Goal: Information Seeking & Learning: Learn about a topic

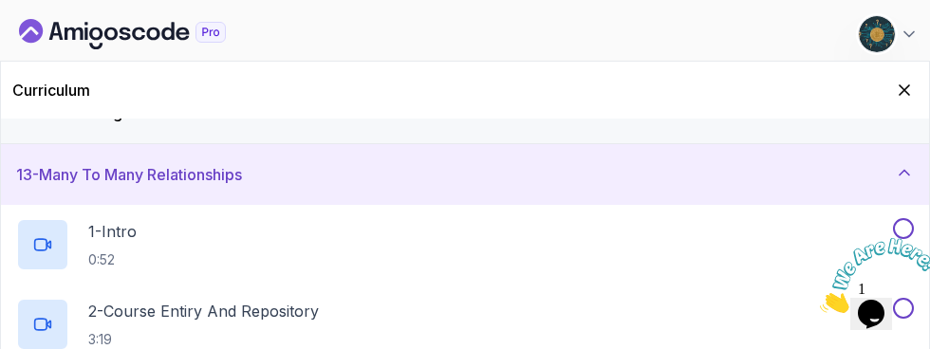
scroll to position [700, 0]
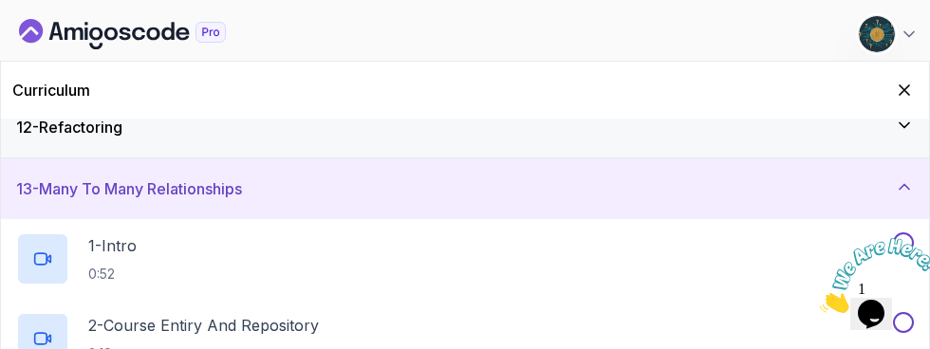
click at [136, 256] on h2 "1 - Intro 0:52" at bounding box center [112, 258] width 48 height 49
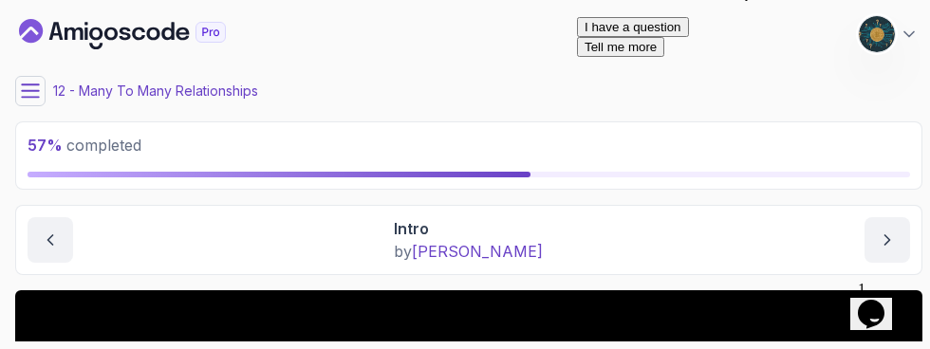
scroll to position [69, 0]
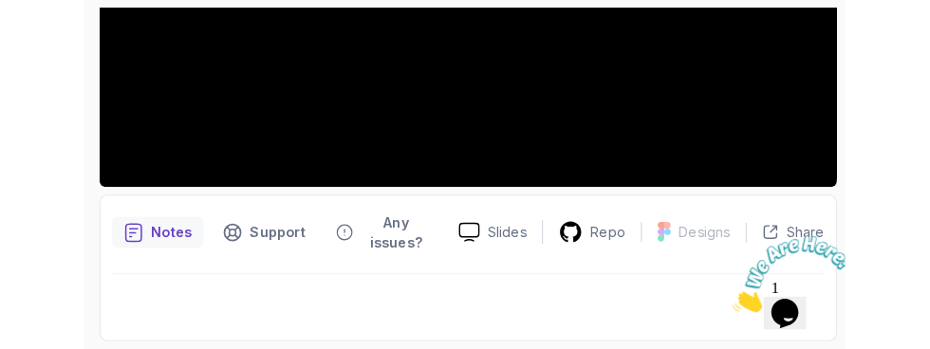
scroll to position [497, 0]
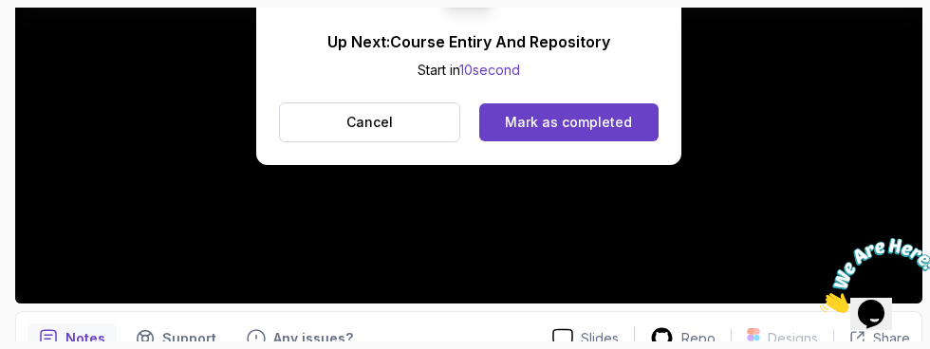
click at [621, 114] on div "Mark as completed" at bounding box center [568, 122] width 127 height 19
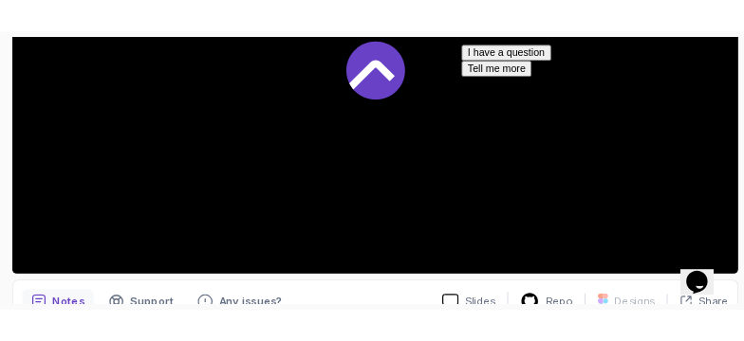
scroll to position [520, 0]
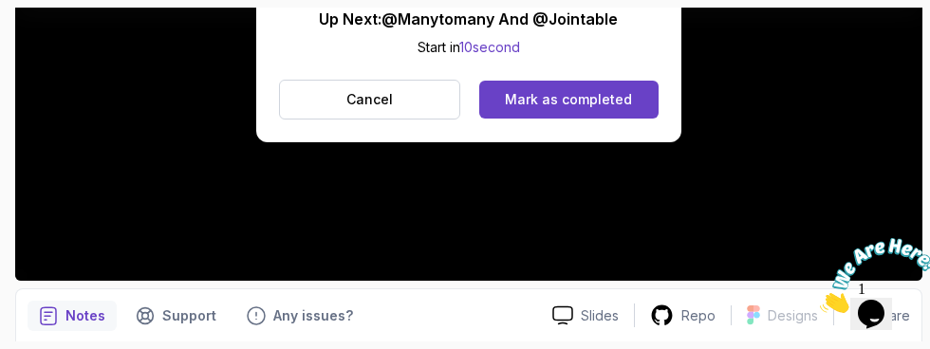
click at [612, 102] on div "Mark as completed" at bounding box center [568, 99] width 127 height 19
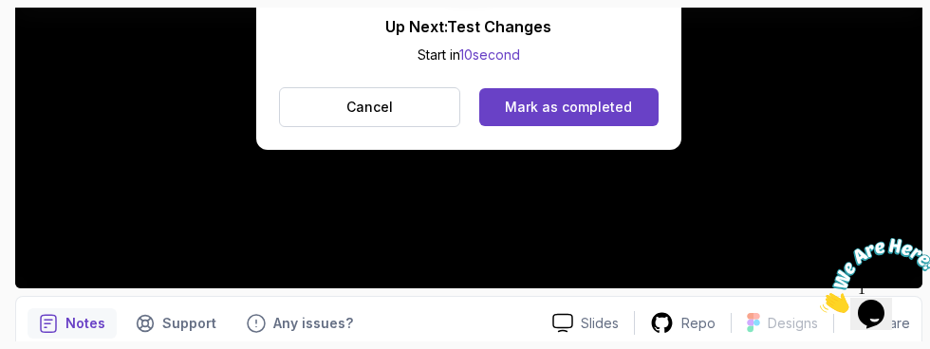
scroll to position [520, 0]
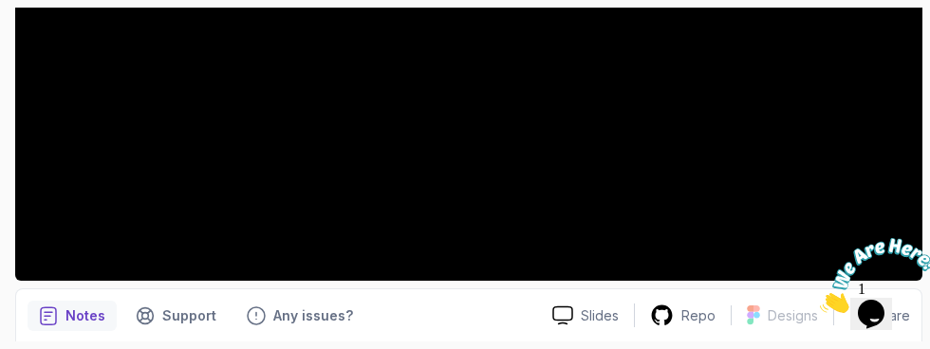
scroll to position [497, 0]
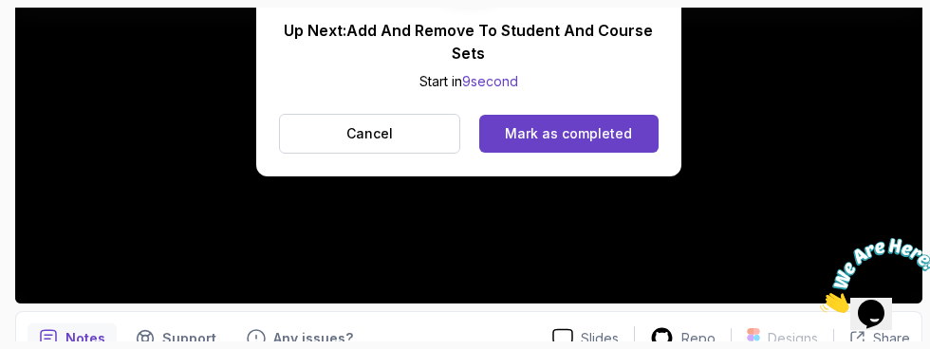
click at [547, 122] on button "Mark as completed" at bounding box center [568, 134] width 179 height 38
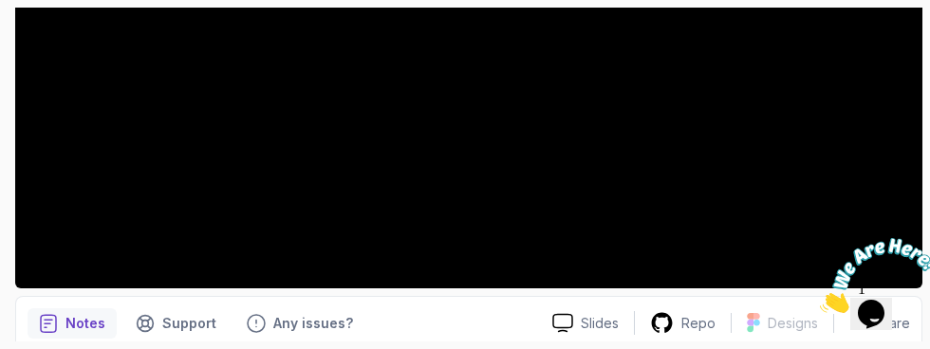
scroll to position [520, 0]
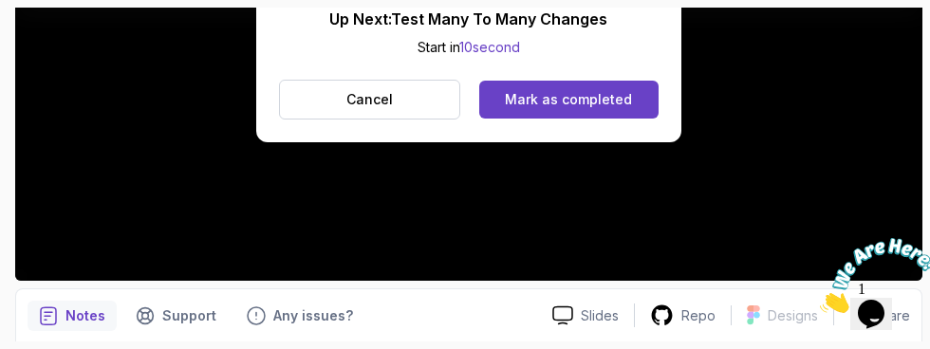
click at [596, 100] on div "Mark as completed" at bounding box center [568, 99] width 127 height 19
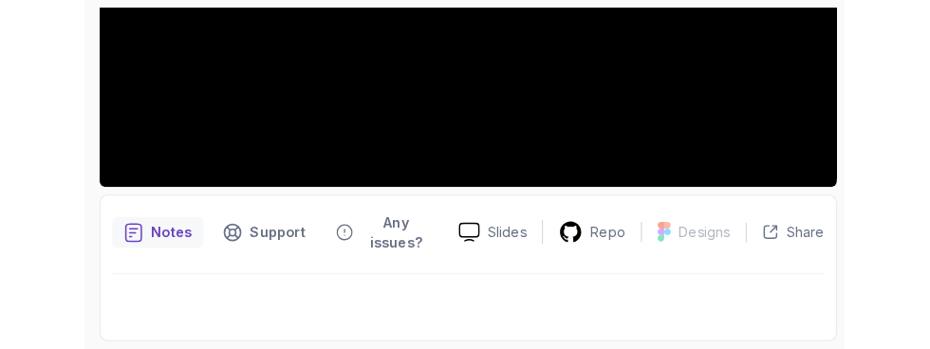
scroll to position [512, 0]
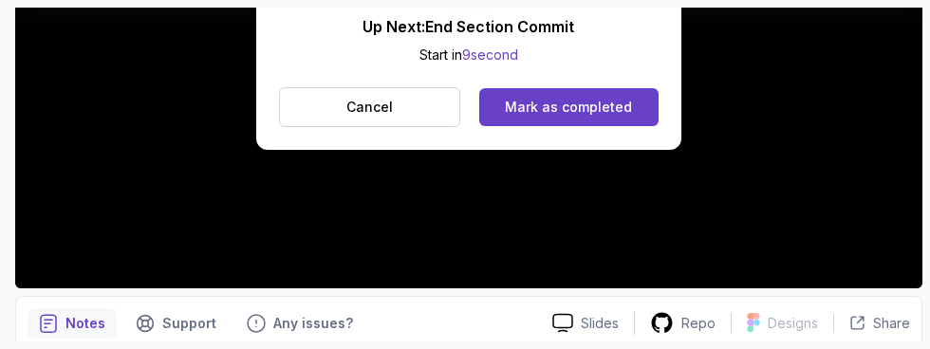
click at [589, 107] on div "Mark as completed" at bounding box center [568, 107] width 127 height 19
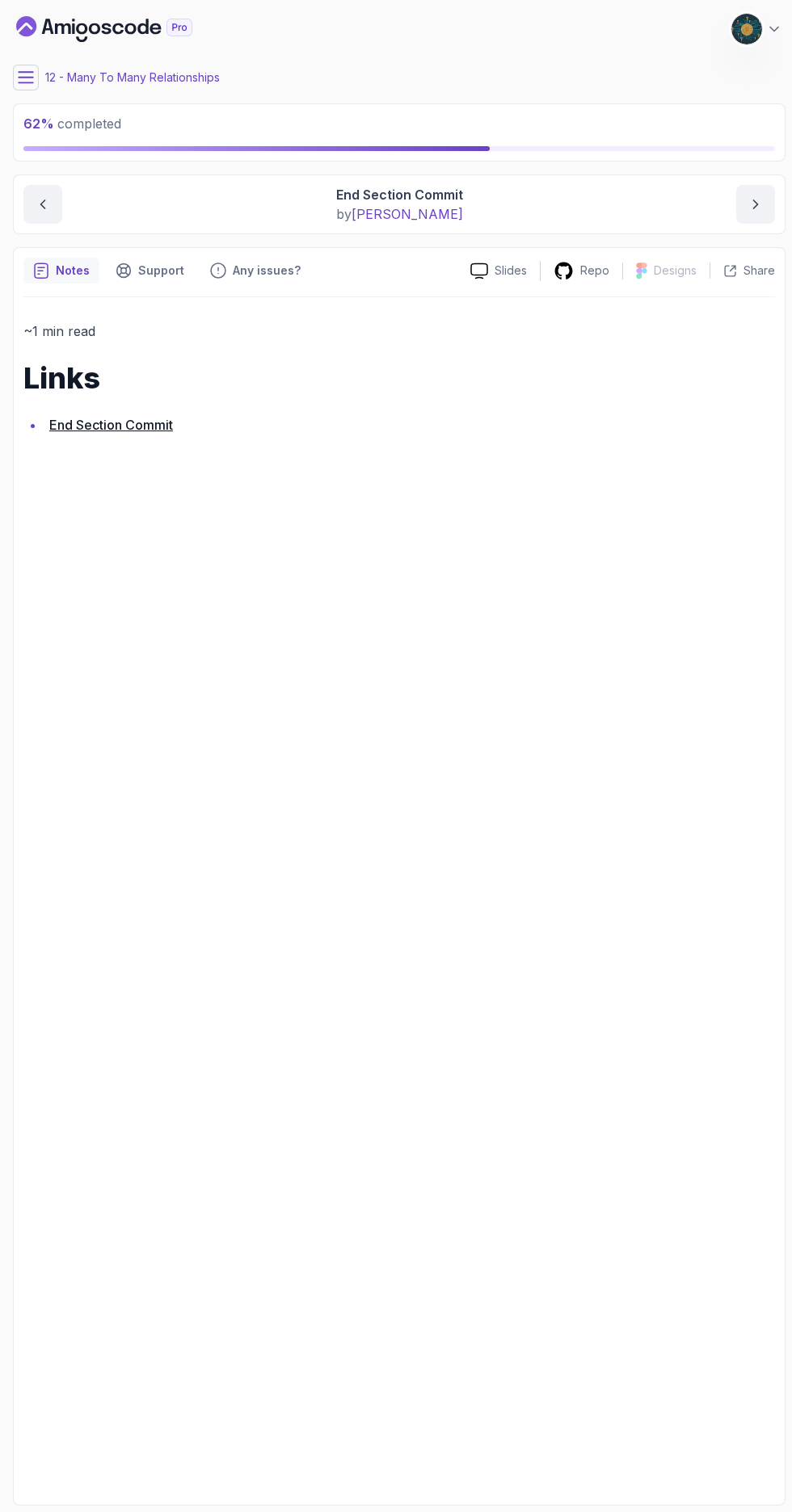
click at [26, 77] on icon at bounding box center [26, 77] width 14 height 10
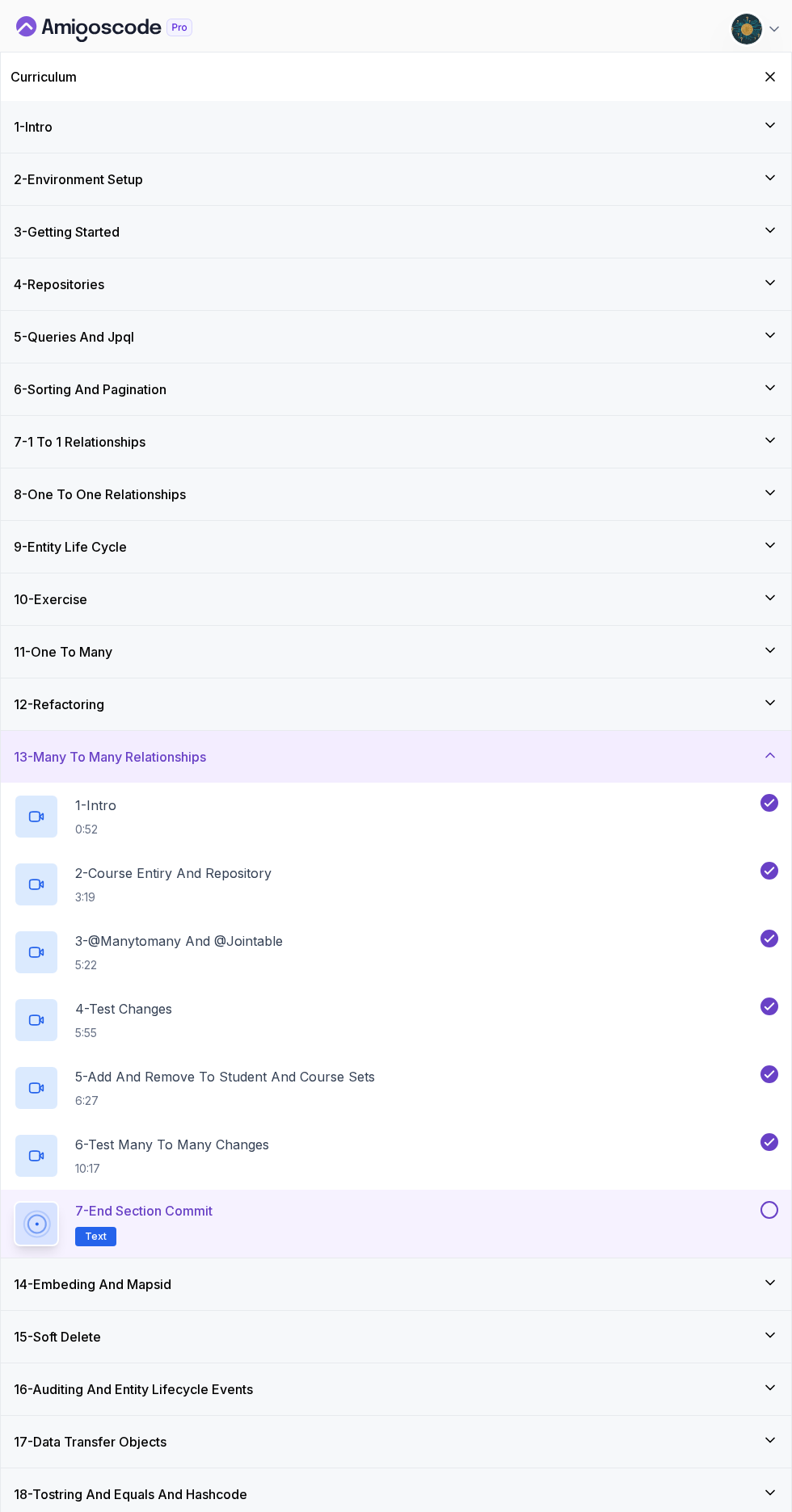
scroll to position [114, 0]
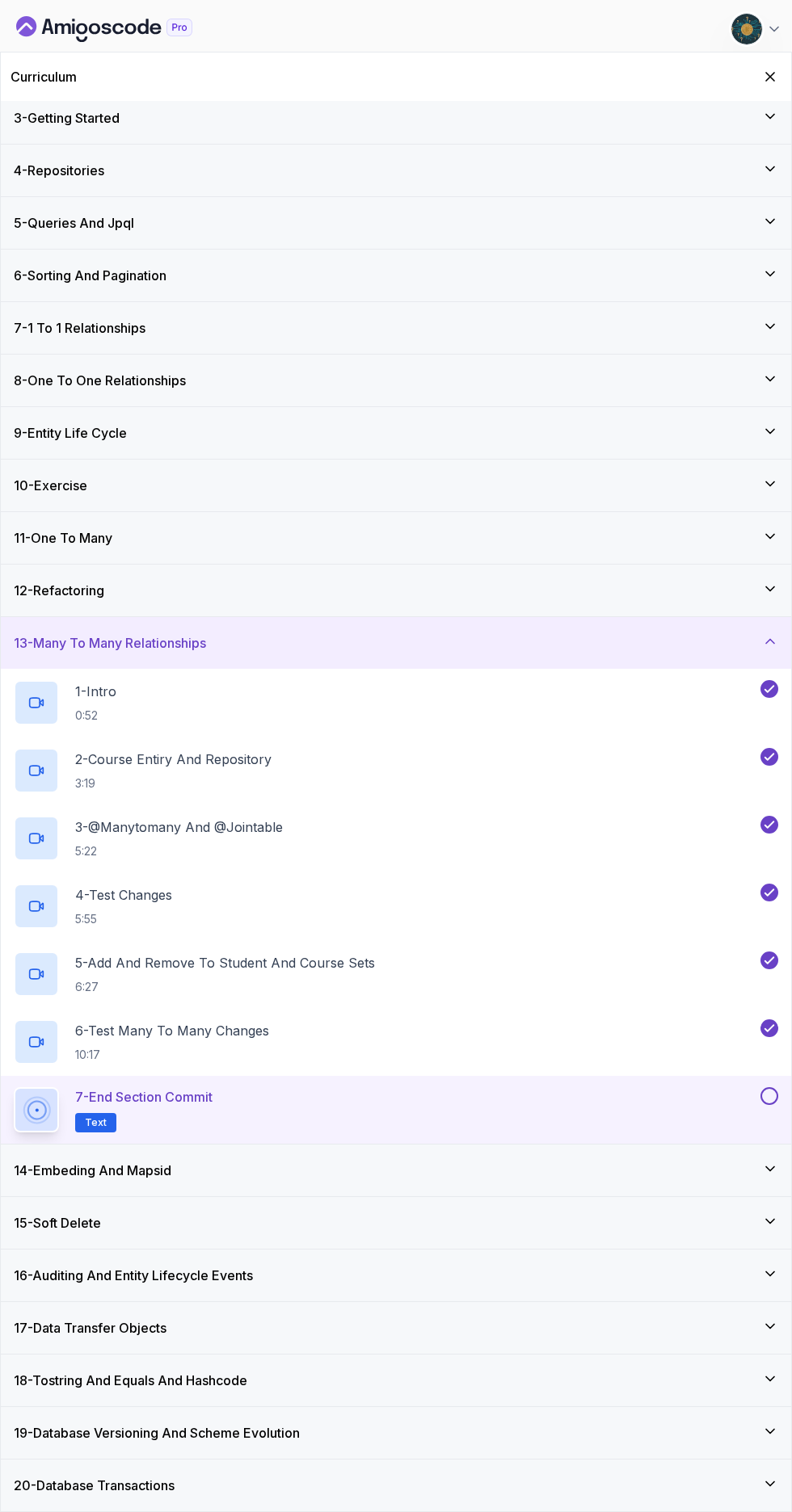
click at [766, 296] on button at bounding box center [769, 1096] width 18 height 18
click at [770, 296] on icon at bounding box center [769, 1168] width 16 height 16
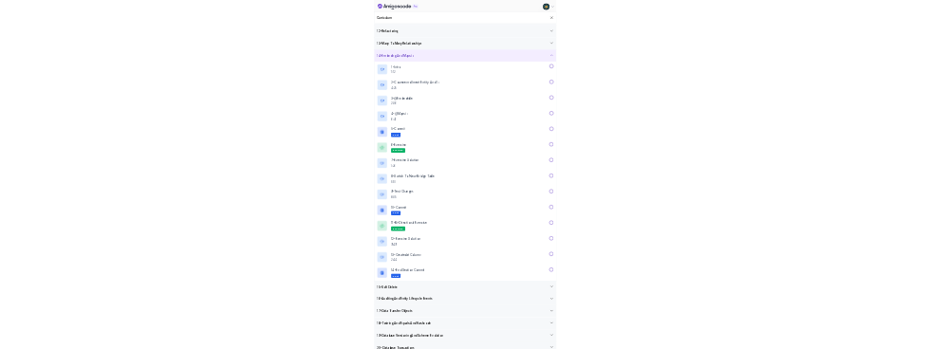
scroll to position [691, 0]
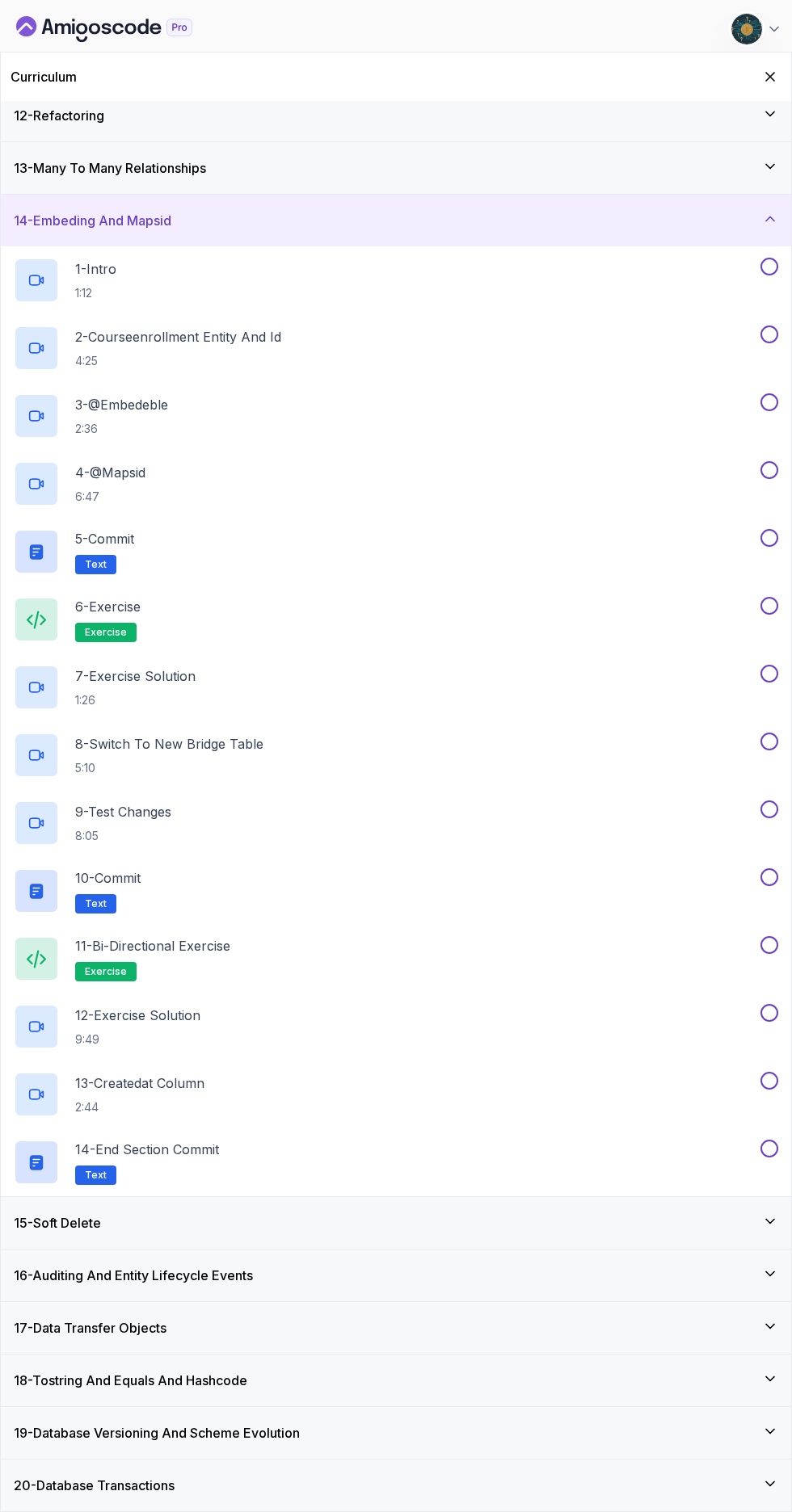
click at [583, 296] on div "1 - Intro 1:12" at bounding box center [385, 280] width 743 height 45
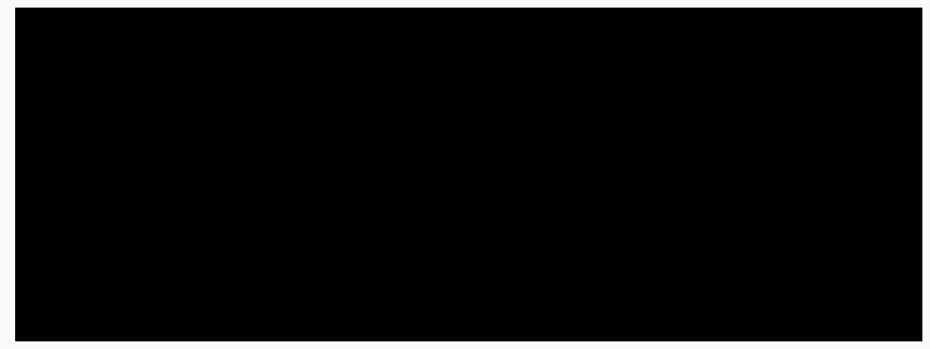
scroll to position [453, 0]
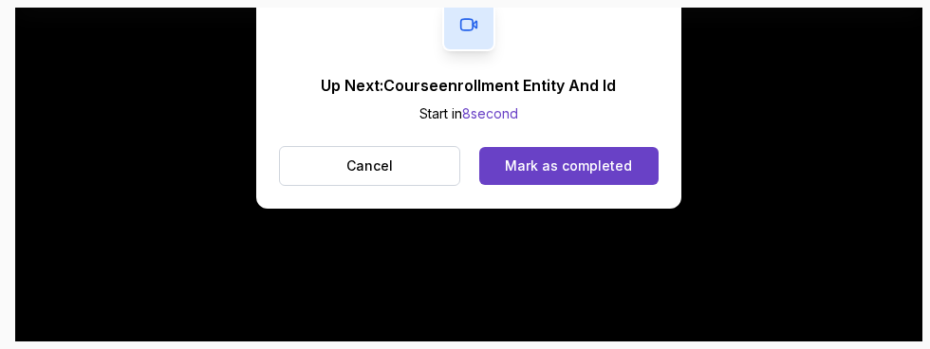
click at [611, 177] on button "Mark as completed" at bounding box center [568, 166] width 179 height 38
click at [632, 160] on button "Mark as completed" at bounding box center [568, 166] width 179 height 38
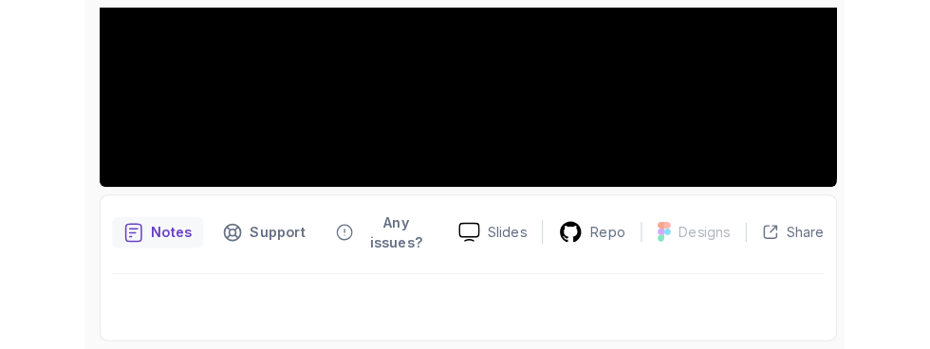
scroll to position [512, 0]
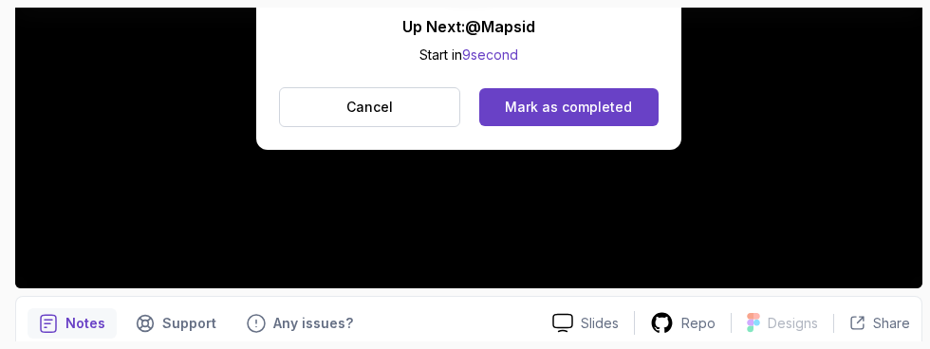
click at [618, 106] on div "Mark as completed" at bounding box center [568, 107] width 127 height 19
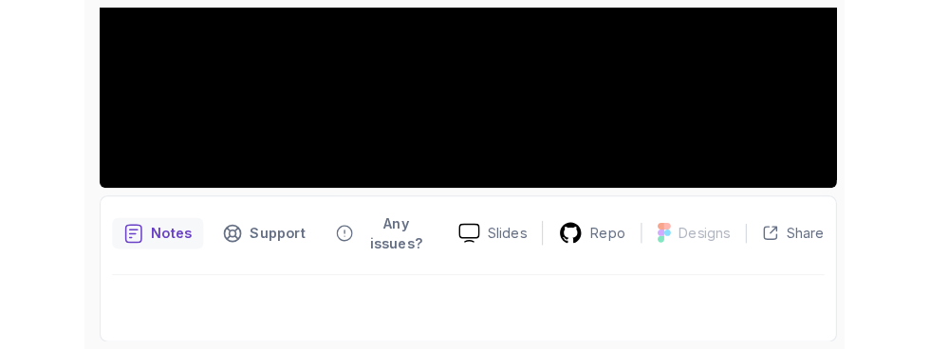
scroll to position [520, 0]
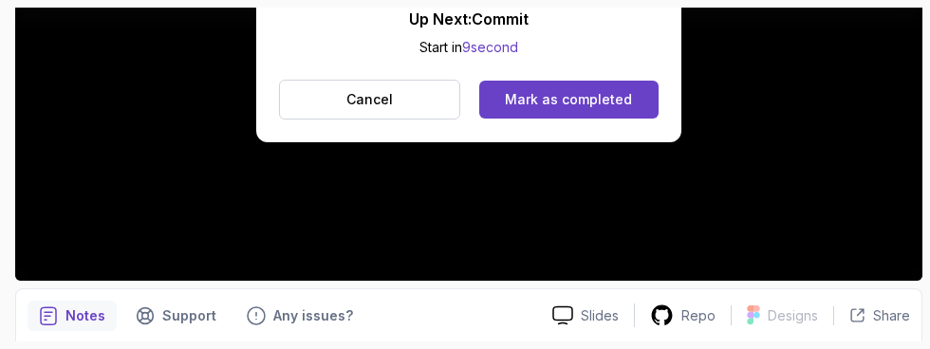
click at [583, 112] on button "Mark as completed" at bounding box center [568, 100] width 179 height 38
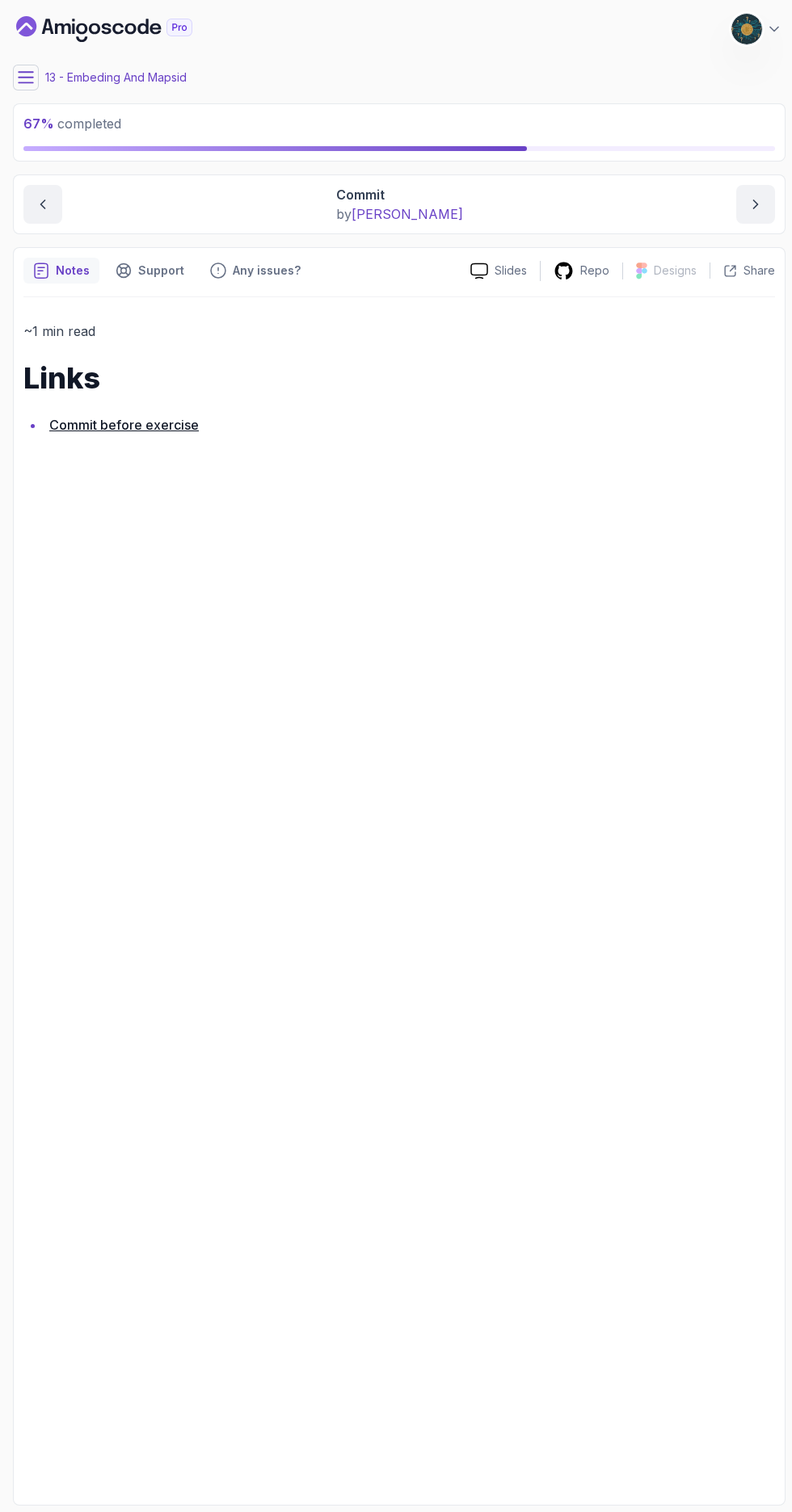
click at [26, 83] on icon at bounding box center [26, 77] width 14 height 10
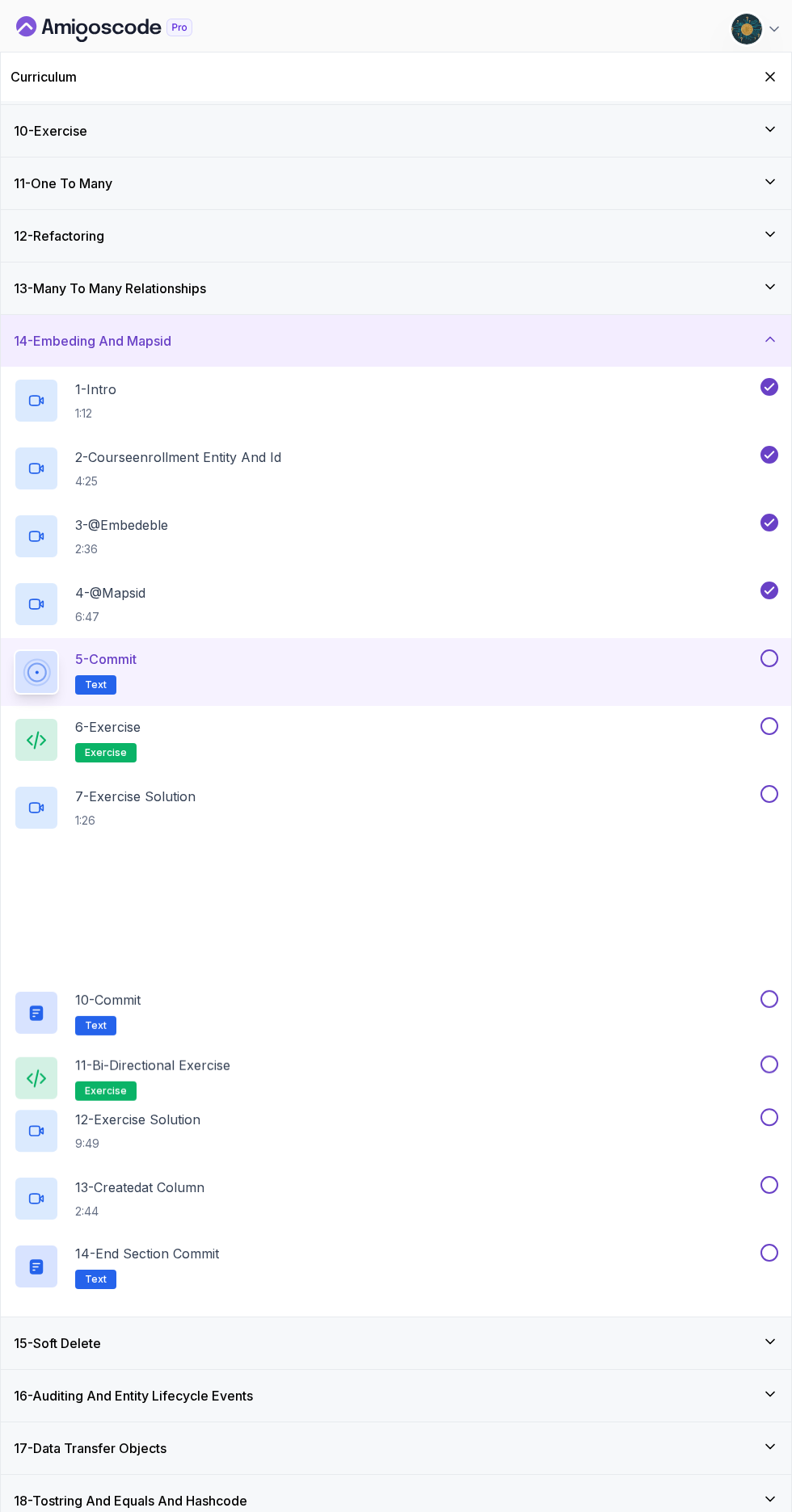
scroll to position [588, 0]
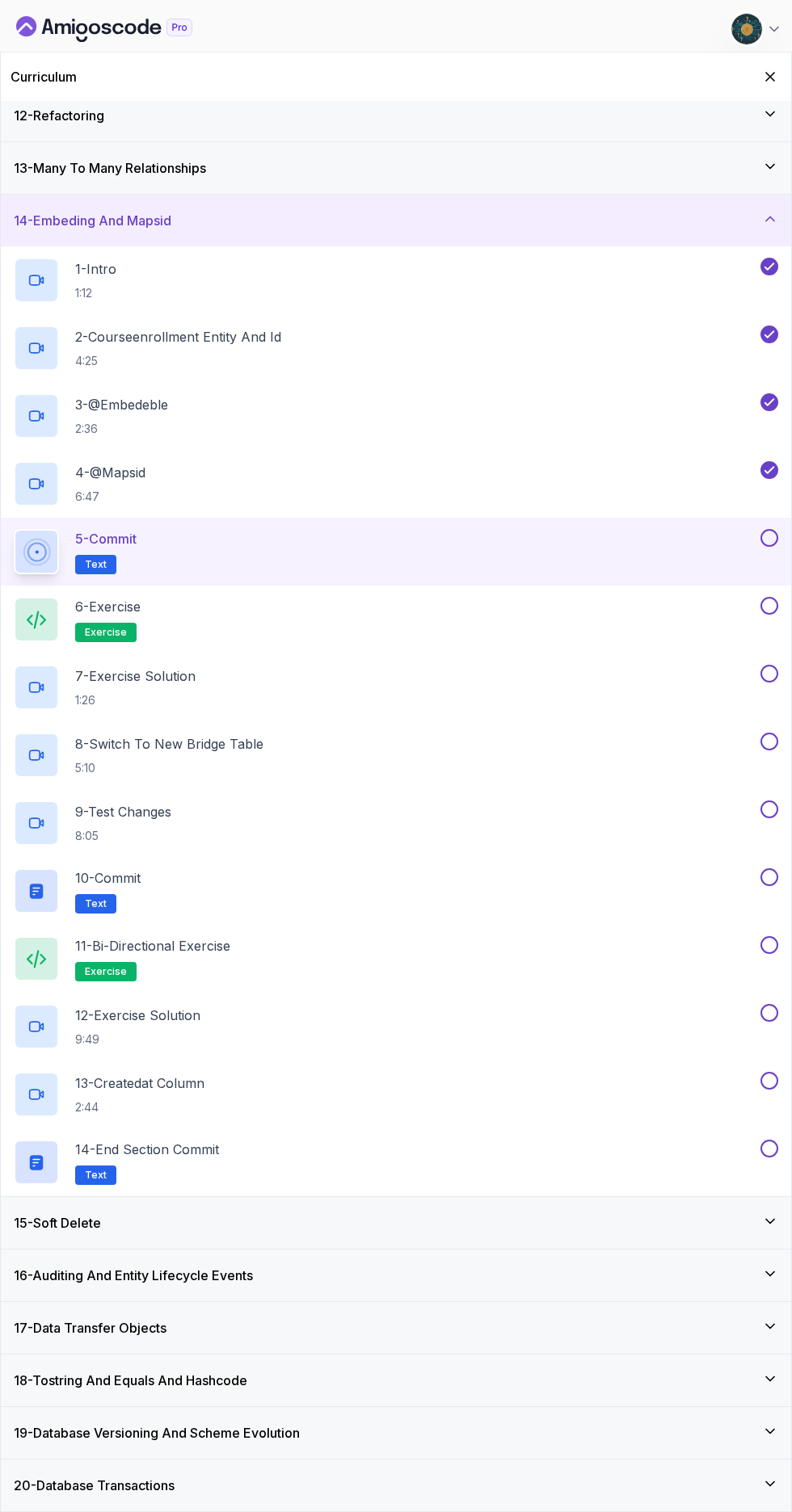
click at [765, 296] on button at bounding box center [769, 537] width 18 height 18
click at [518, 296] on div "6 - Exercise exercise" at bounding box center [385, 619] width 743 height 45
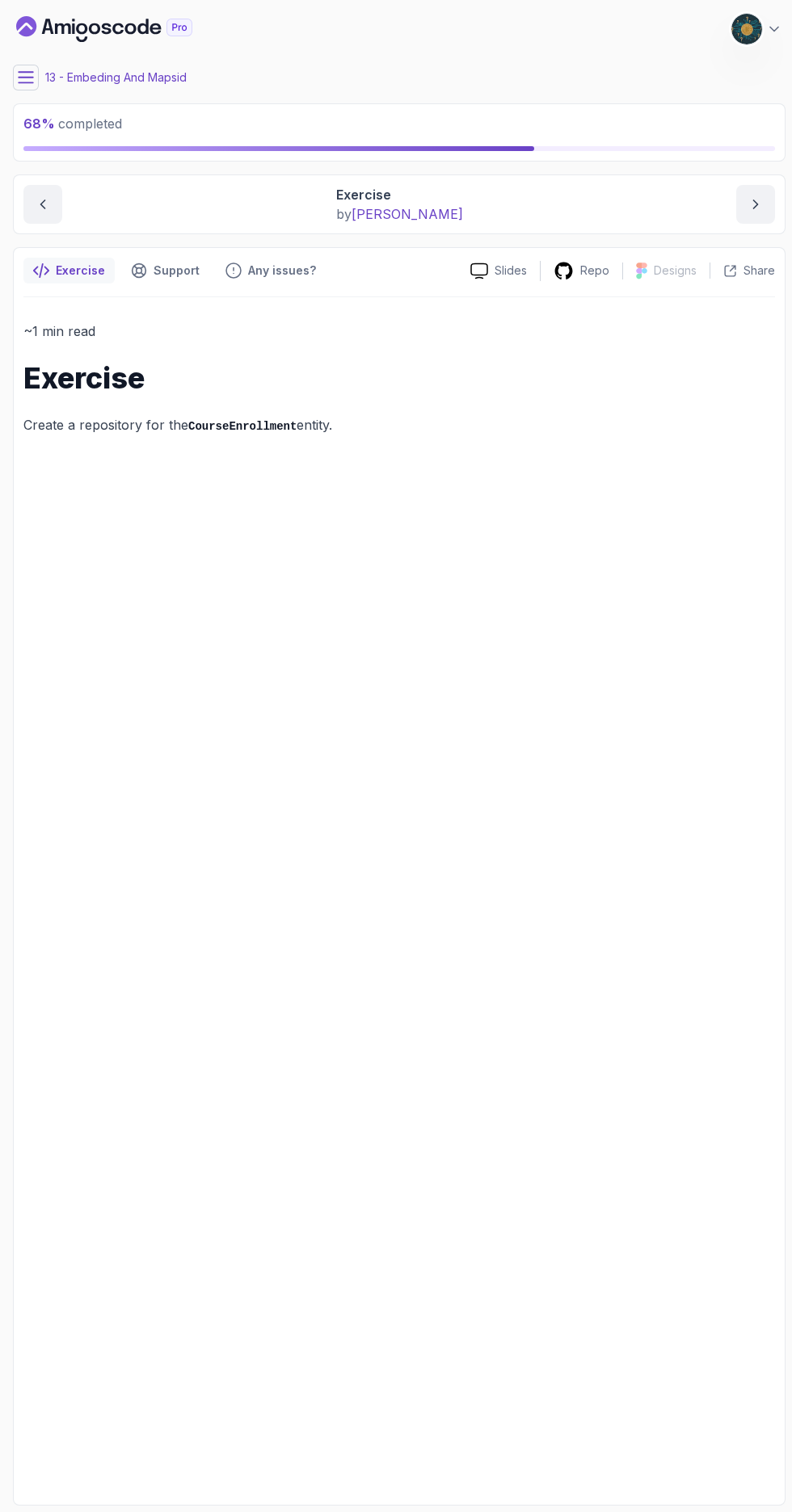
click at [26, 77] on icon at bounding box center [26, 77] width 14 height 10
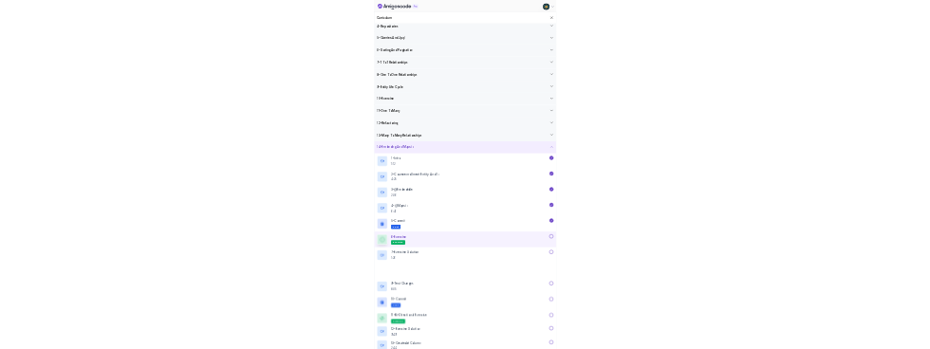
scroll to position [546, 0]
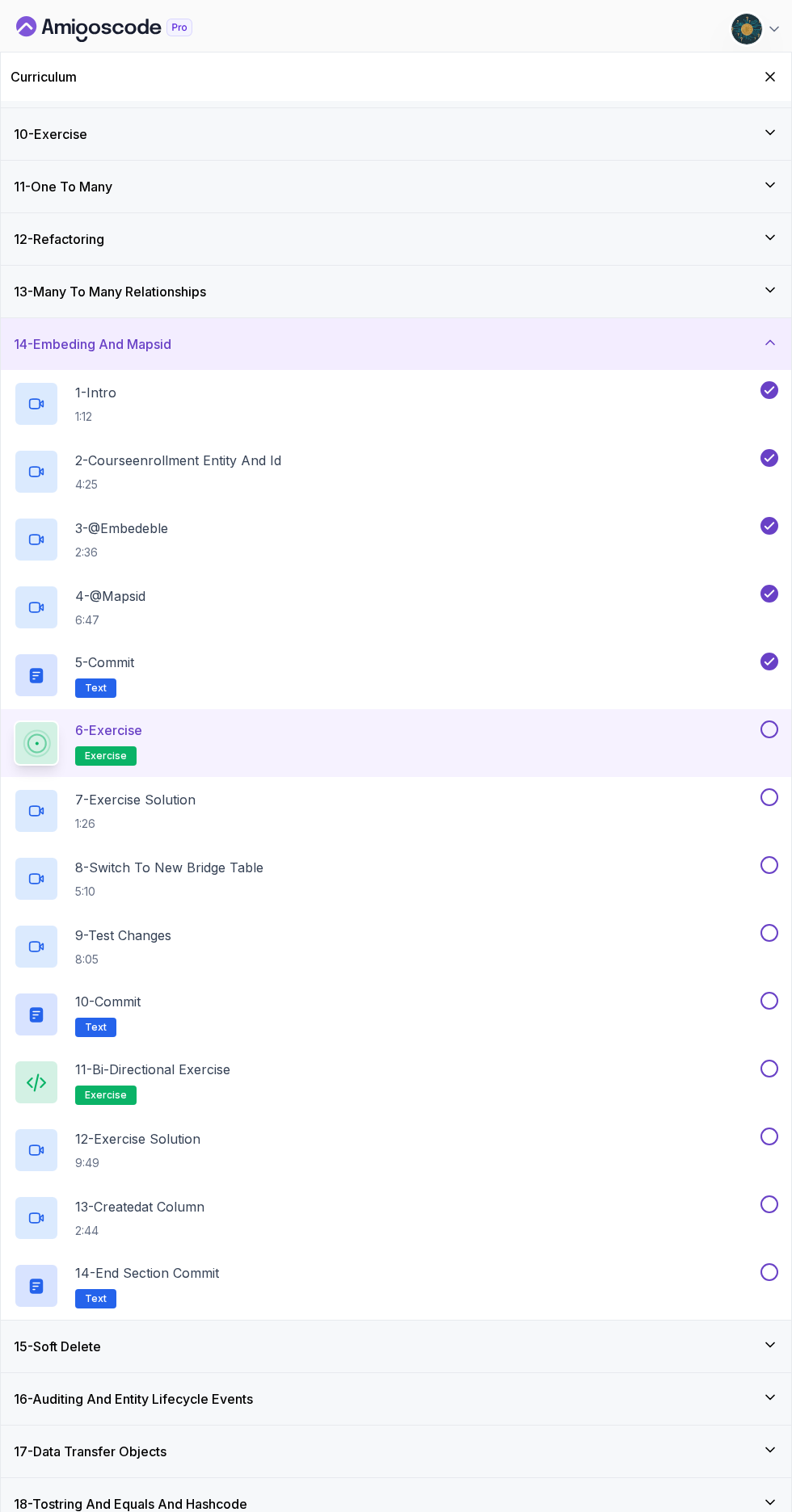
click at [769, 296] on button at bounding box center [769, 729] width 18 height 18
click at [765, 296] on icon at bounding box center [769, 730] width 9 height 7
click at [765, 296] on button at bounding box center [769, 729] width 18 height 18
click at [106, 296] on p "7 - Exercise Solution" at bounding box center [135, 799] width 120 height 20
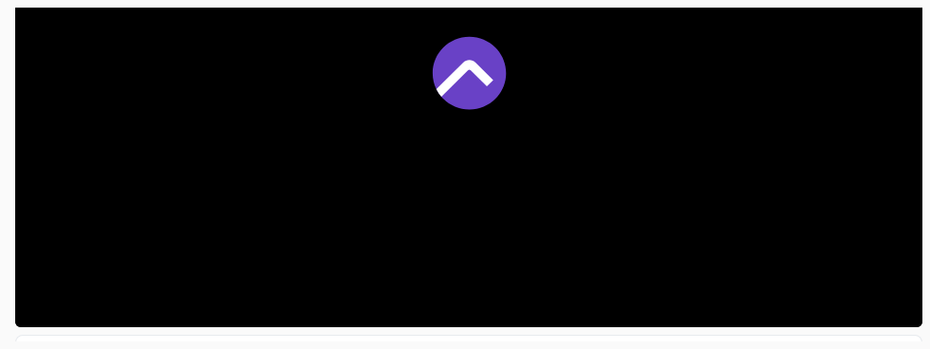
scroll to position [488, 0]
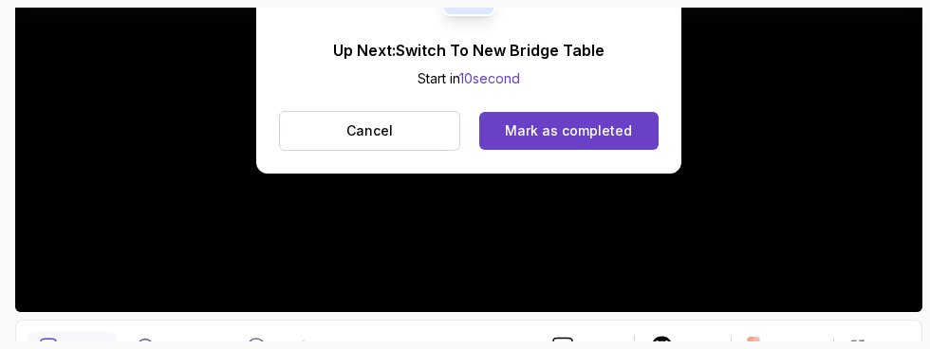
click at [614, 137] on div "Mark as completed" at bounding box center [568, 130] width 127 height 19
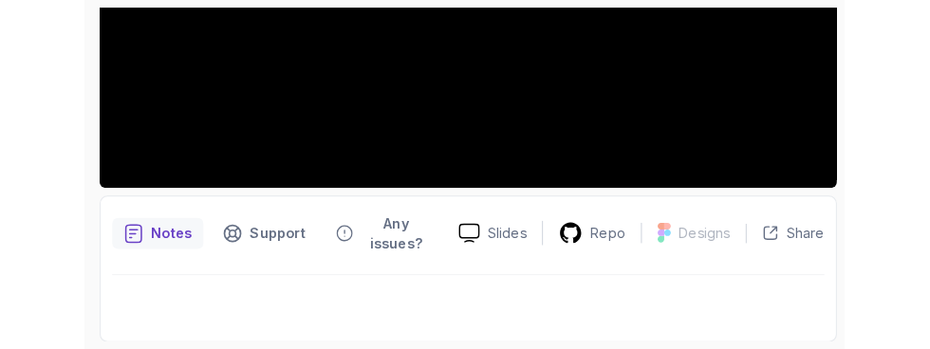
scroll to position [520, 0]
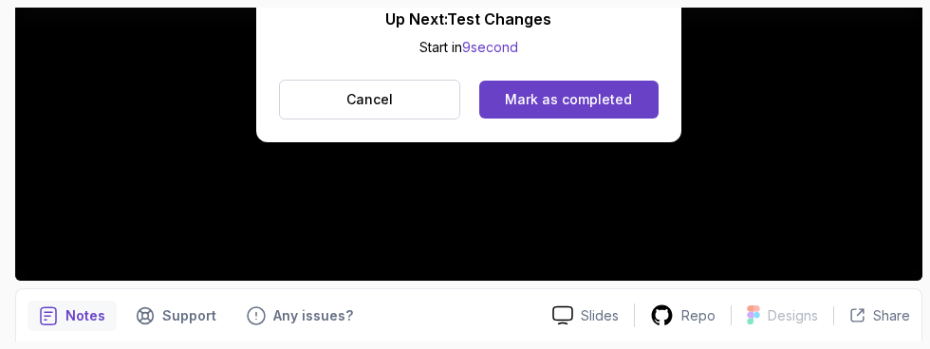
click at [614, 98] on div "Mark as completed" at bounding box center [568, 99] width 127 height 19
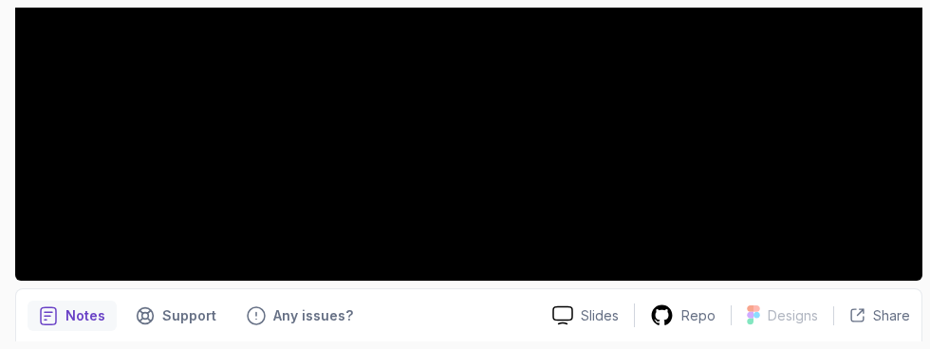
scroll to position [497, 0]
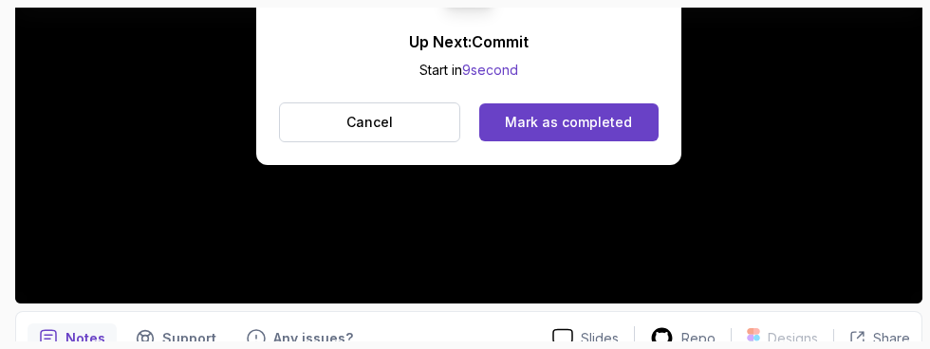
click at [607, 110] on button "Mark as completed" at bounding box center [568, 122] width 179 height 38
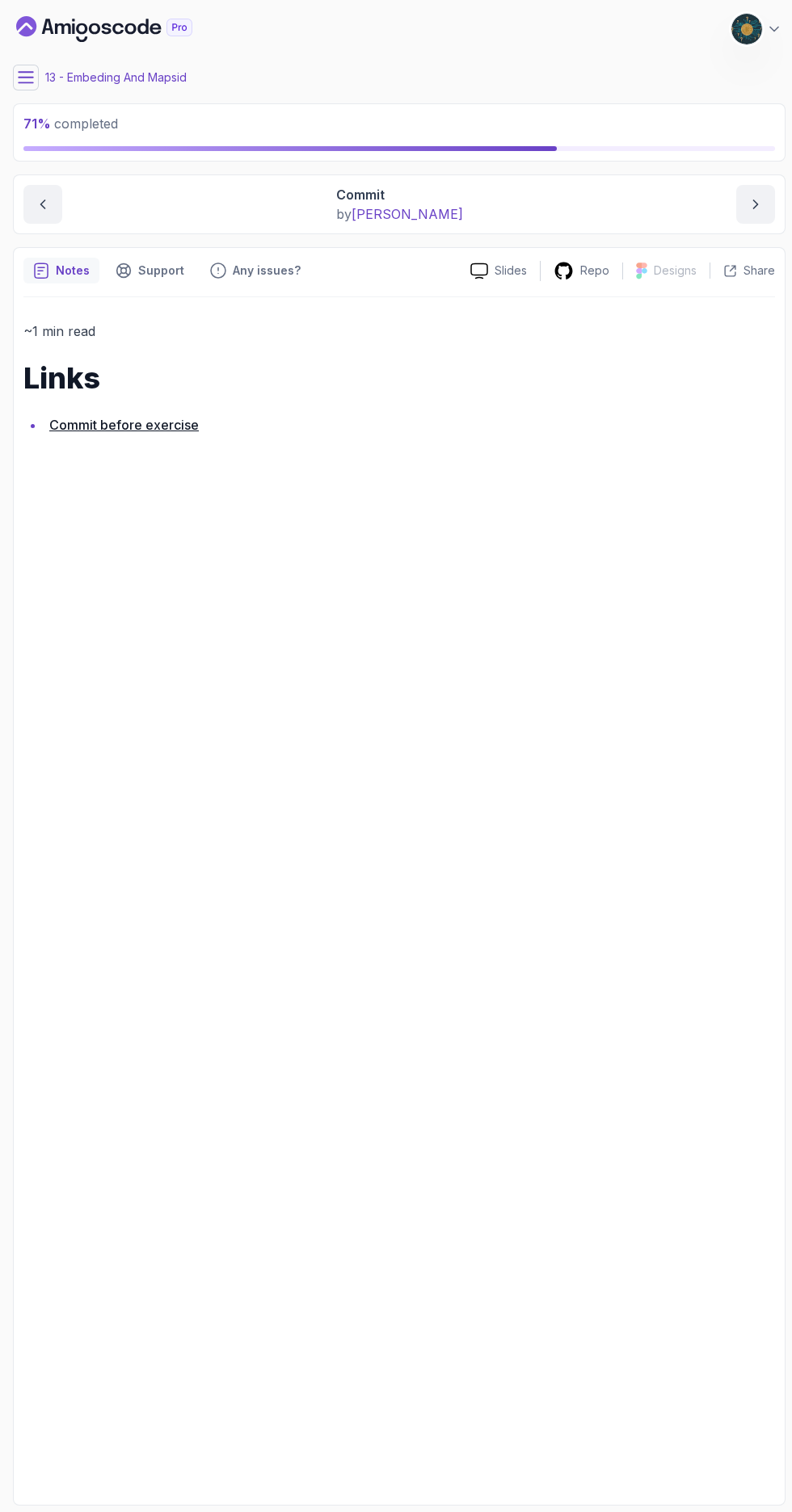
click at [26, 86] on button at bounding box center [26, 77] width 26 height 26
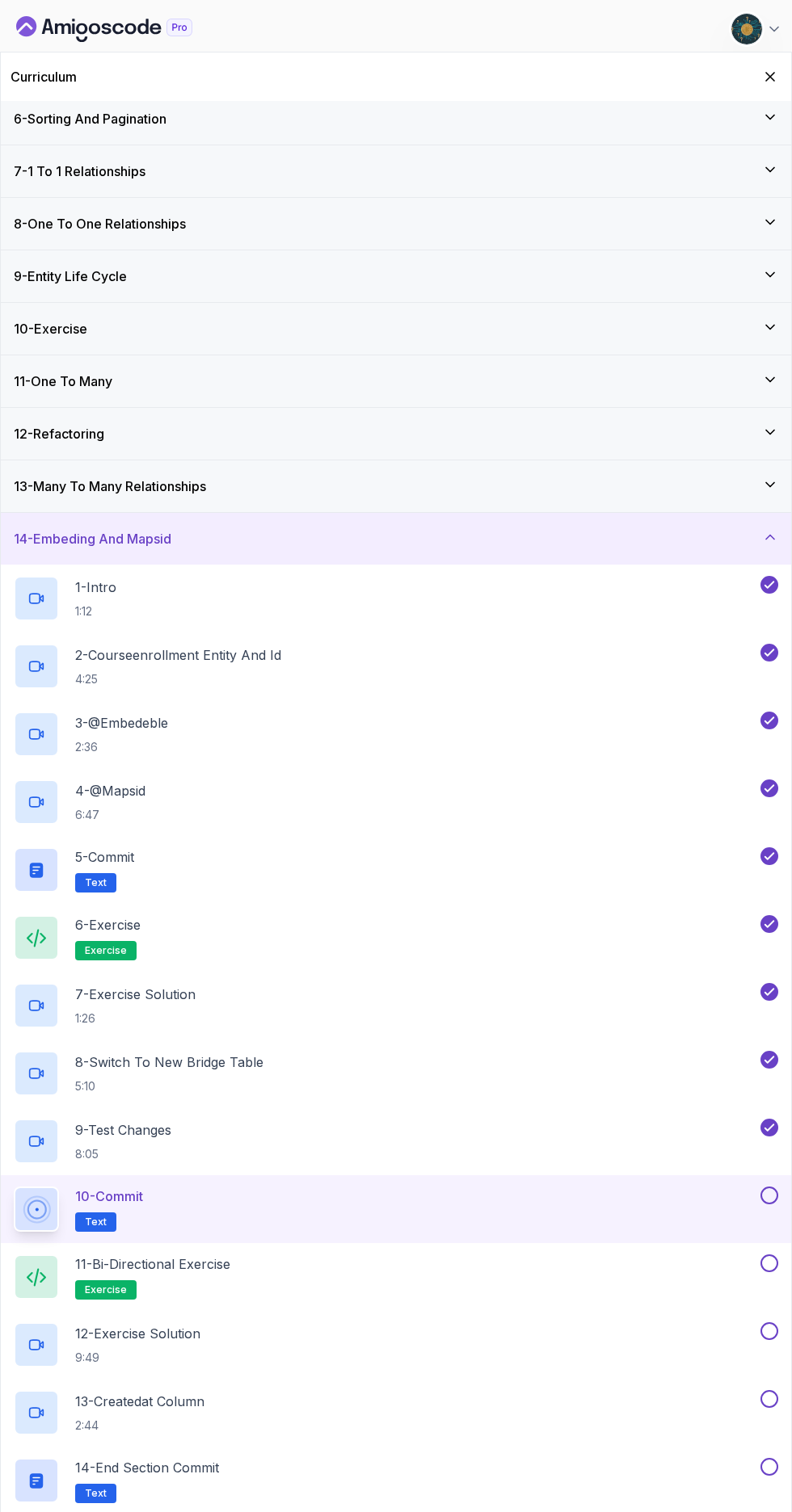
scroll to position [249, 0]
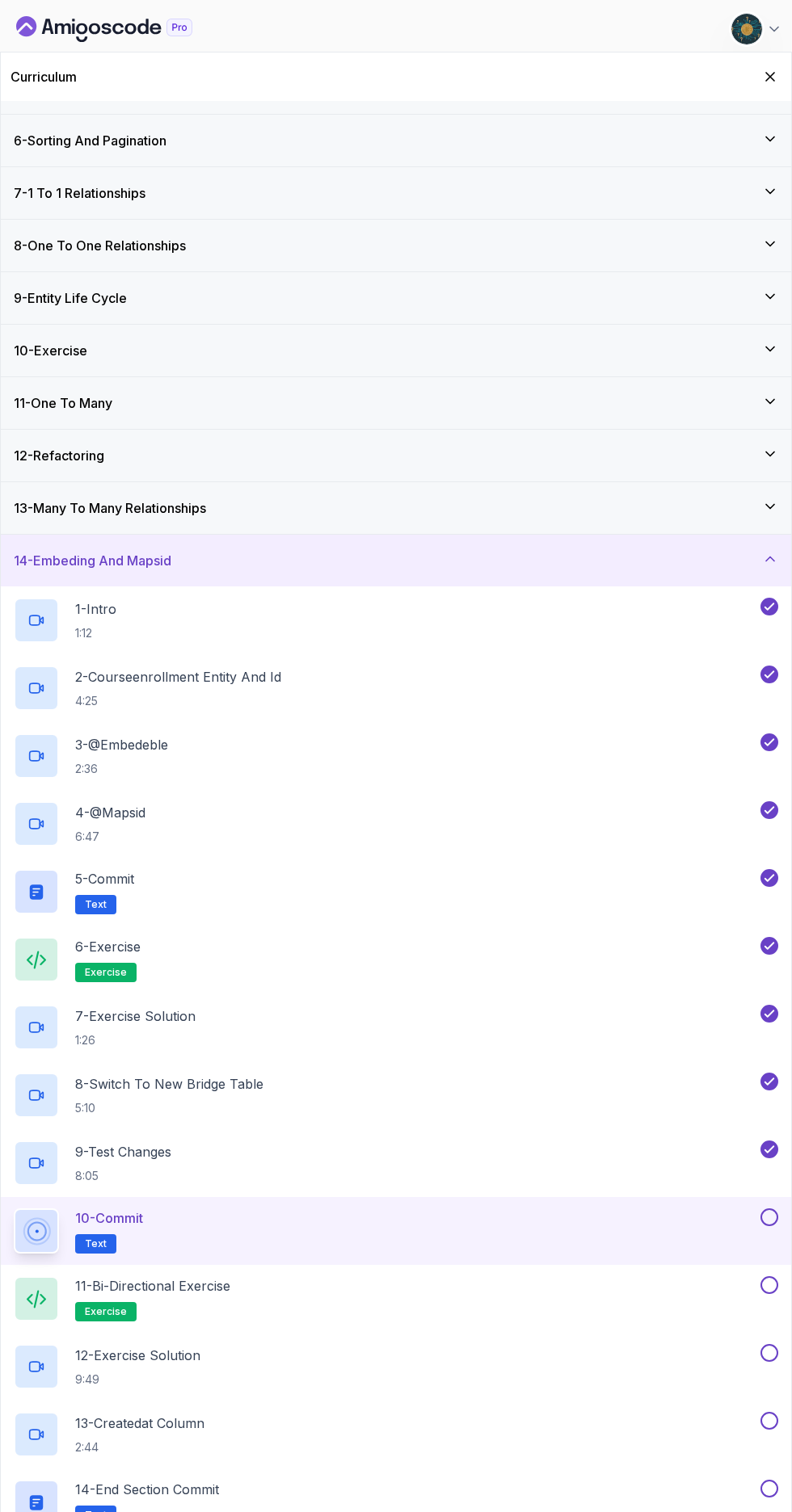
click at [769, 296] on button at bounding box center [769, 1217] width 18 height 18
click at [135, 296] on h2 "11 - Bi-directional Exercise exercise" at bounding box center [152, 1298] width 155 height 45
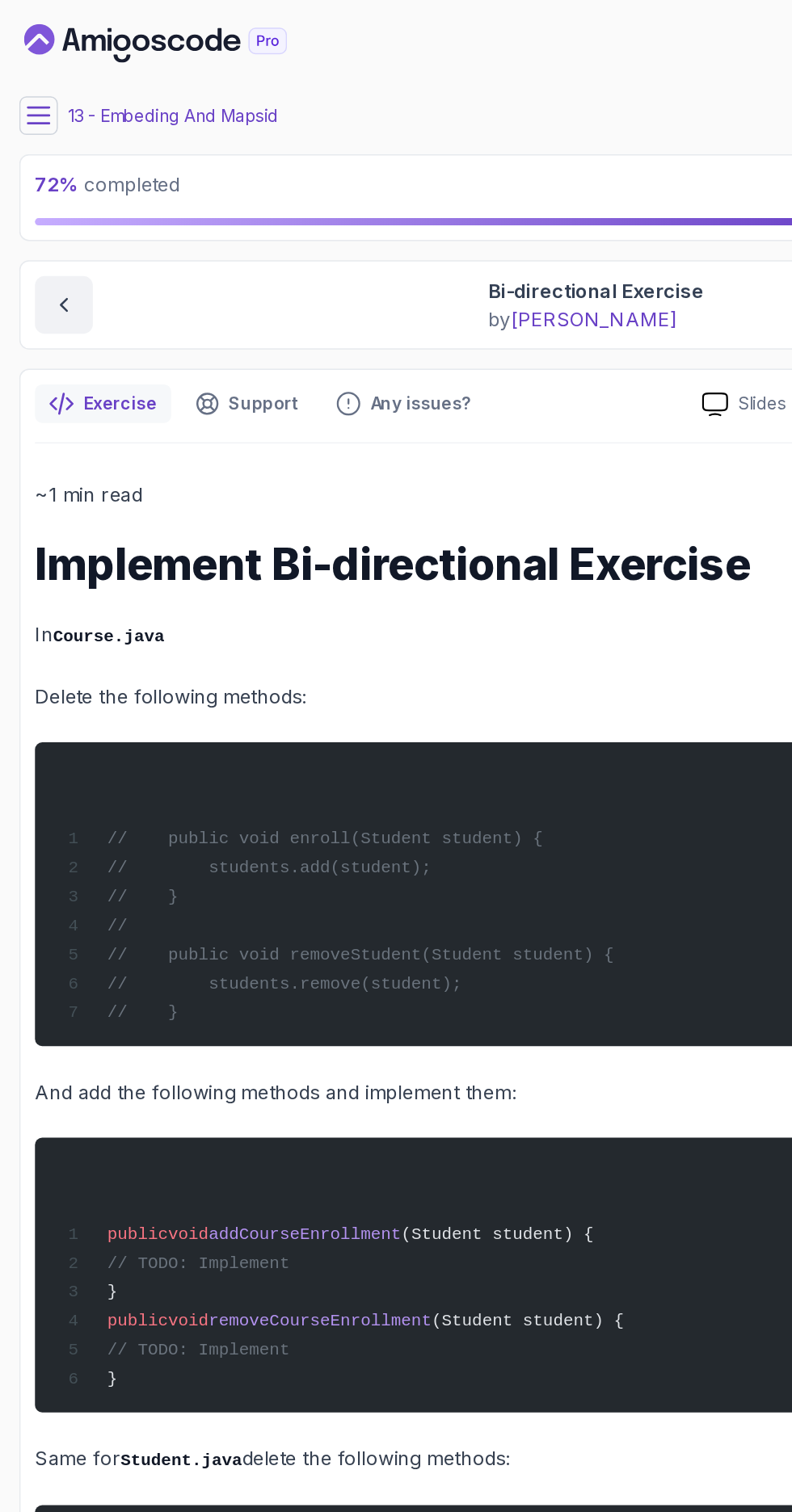
click at [24, 71] on icon at bounding box center [26, 77] width 16 height 16
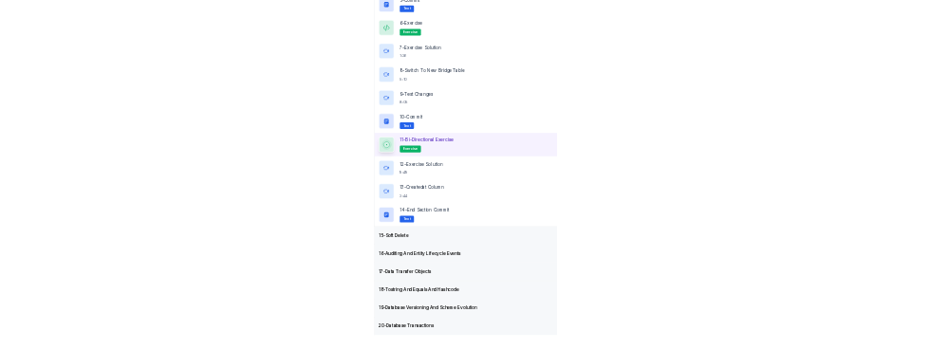
scroll to position [546, 0]
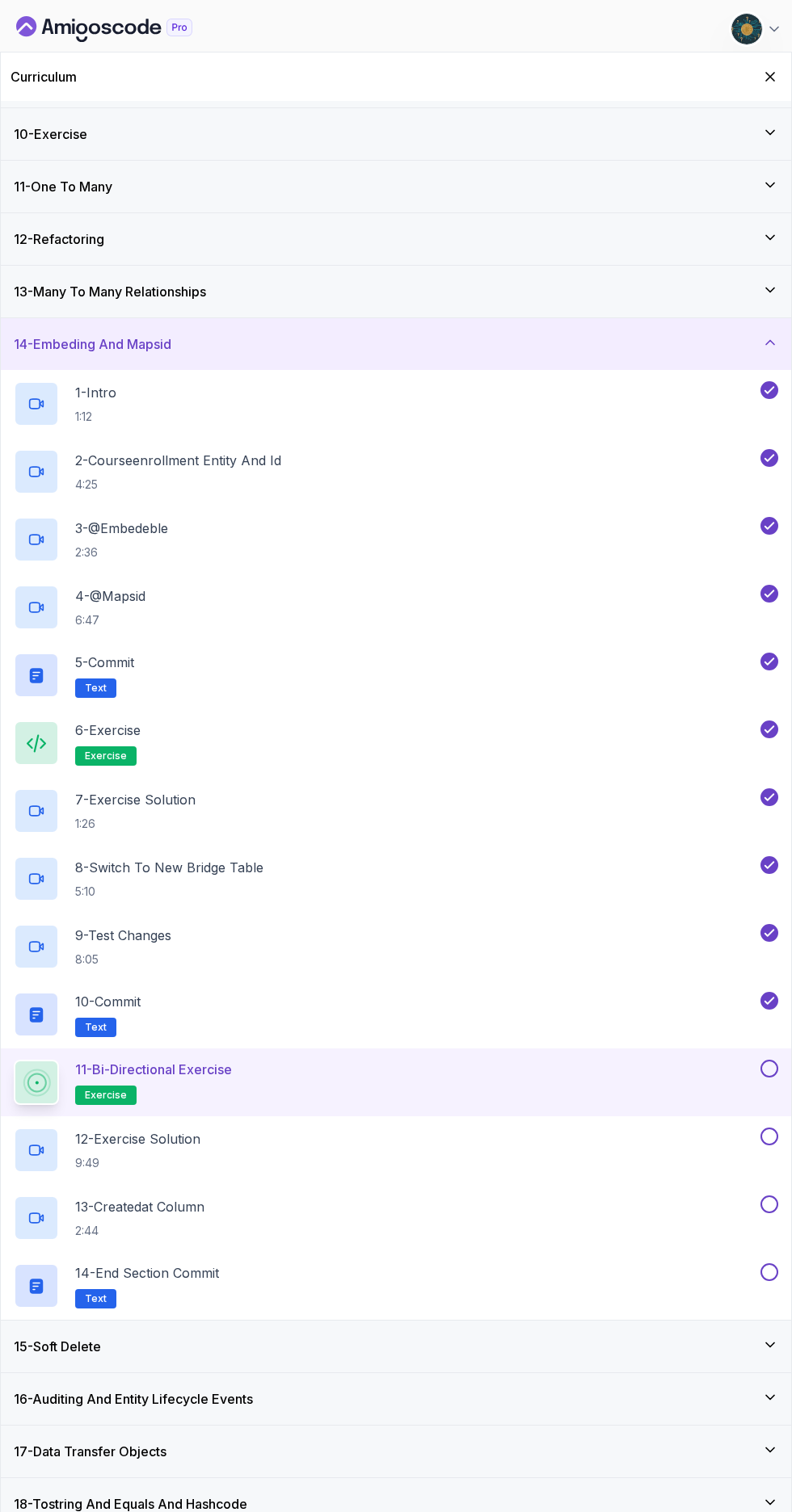
click at [763, 296] on button at bounding box center [769, 1068] width 18 height 18
click at [122, 296] on p "12 - Exercise Solution" at bounding box center [137, 1138] width 125 height 20
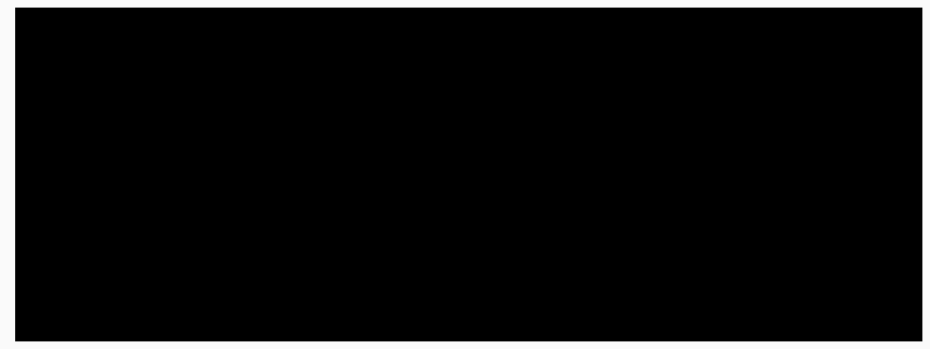
scroll to position [383, 0]
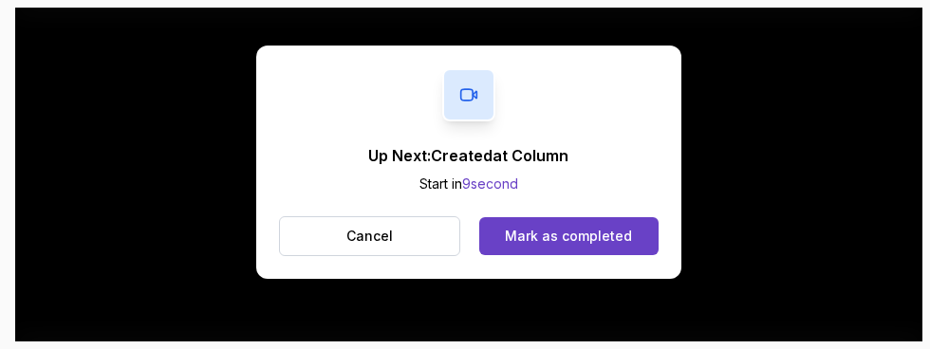
click at [588, 234] on div "Mark as completed" at bounding box center [568, 236] width 127 height 19
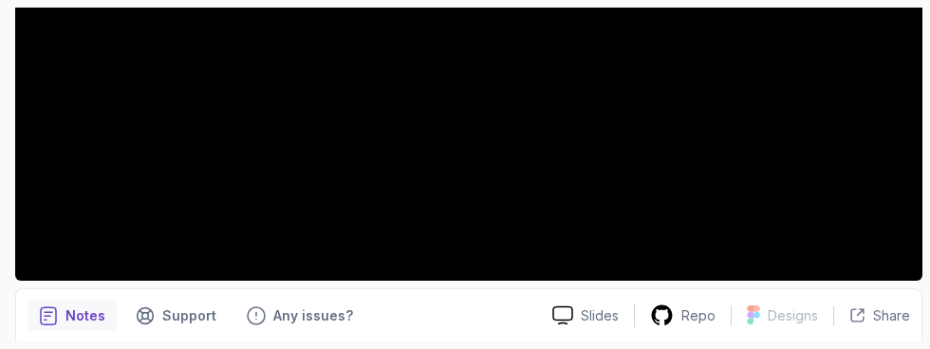
scroll to position [497, 0]
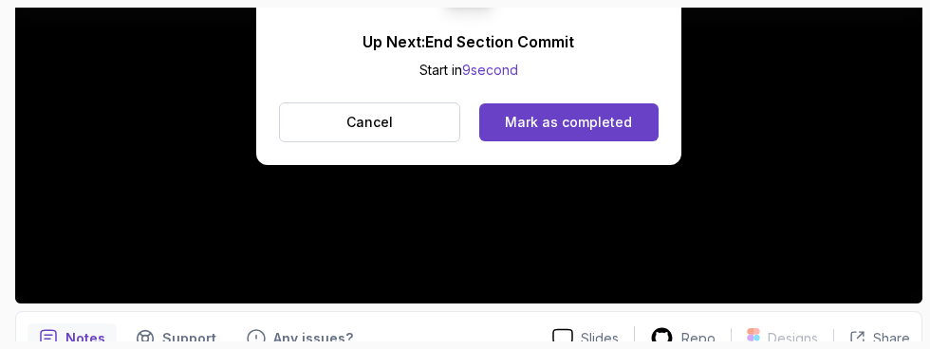
click at [611, 127] on div "Mark as completed" at bounding box center [568, 122] width 127 height 19
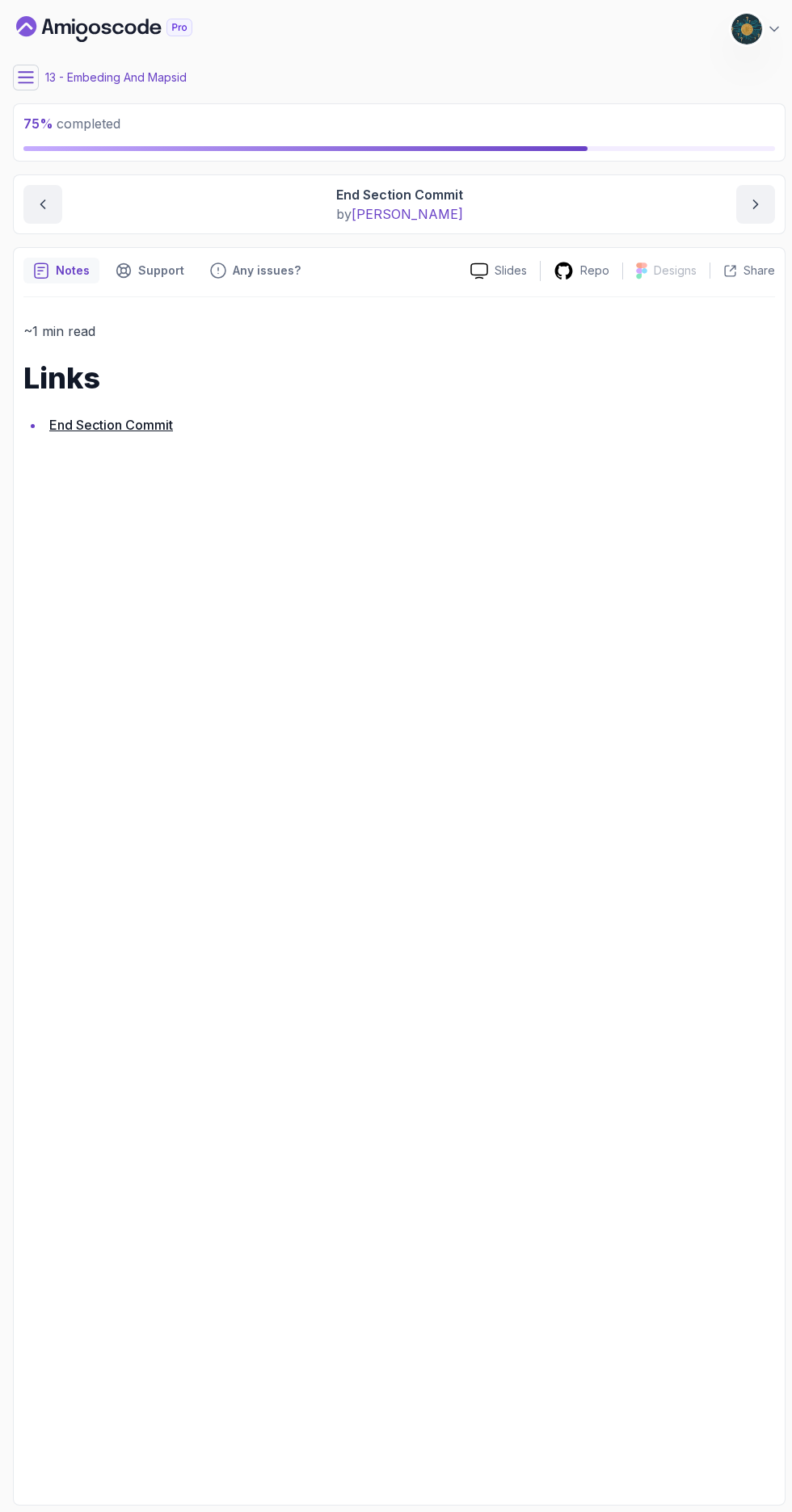
click at [25, 78] on icon at bounding box center [26, 77] width 16 height 16
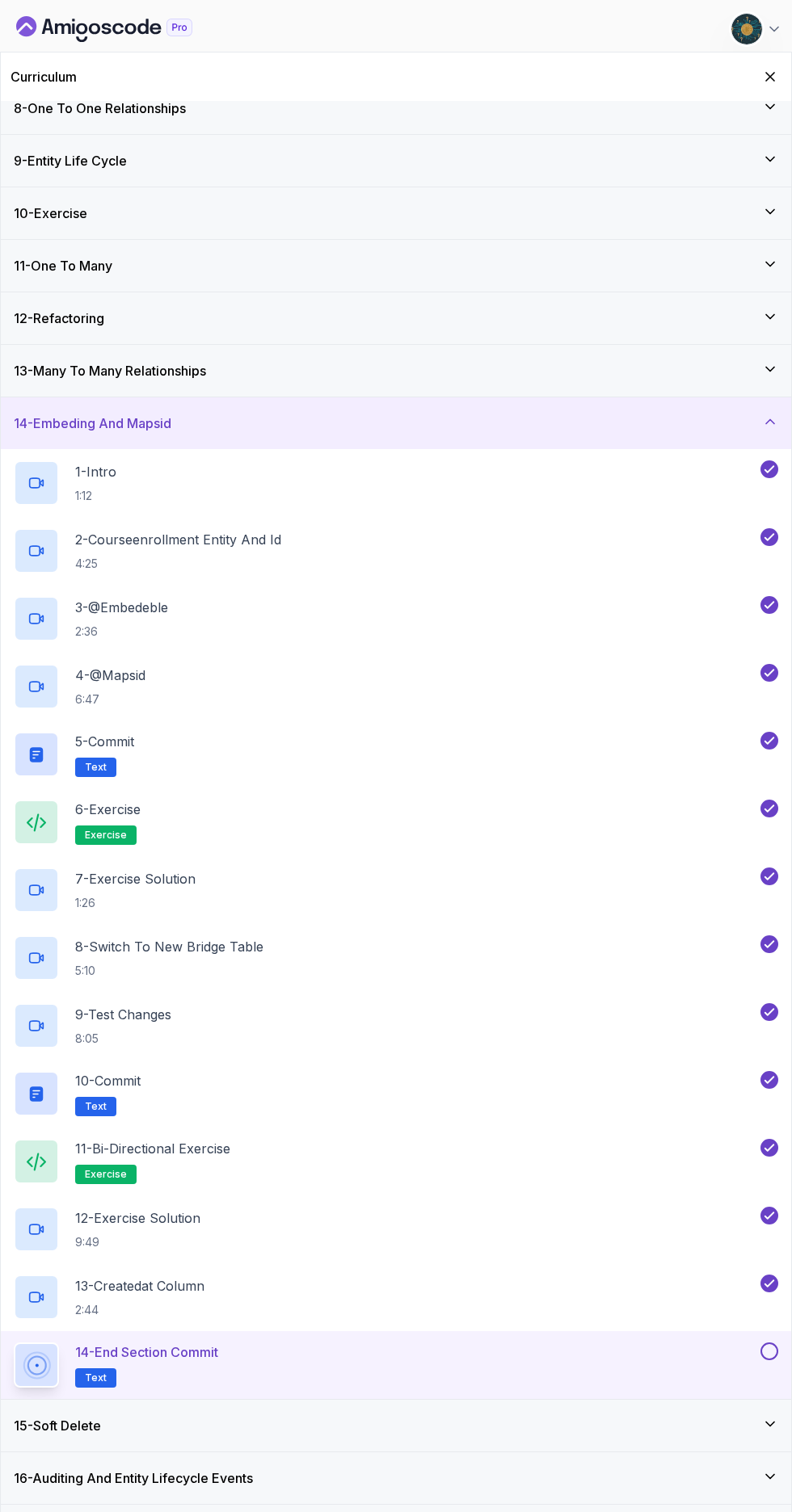
scroll to position [329, 0]
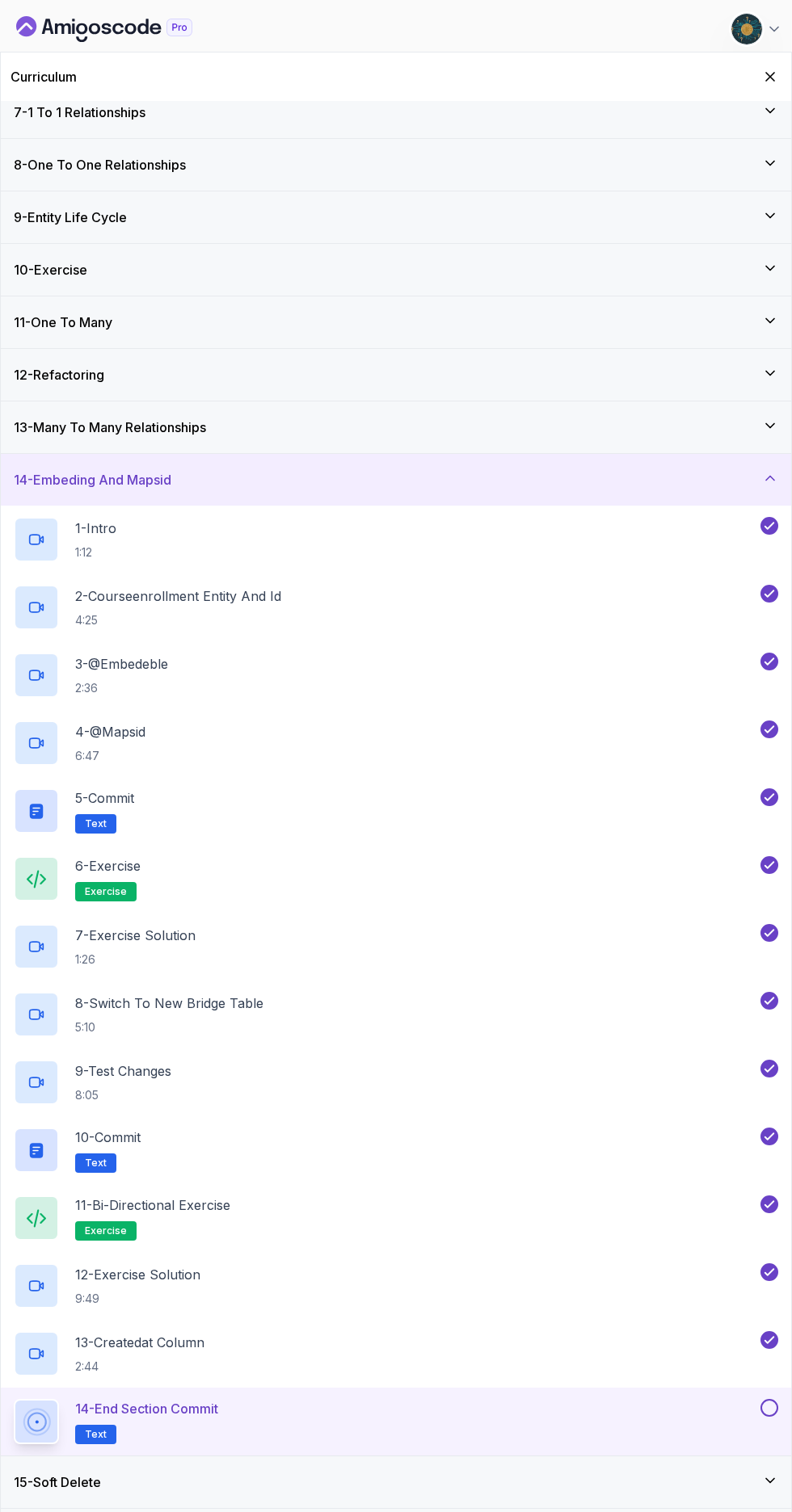
click at [767, 296] on button at bounding box center [769, 1407] width 18 height 18
click at [755, 296] on div "15 - Soft Delete" at bounding box center [395, 1481] width 764 height 20
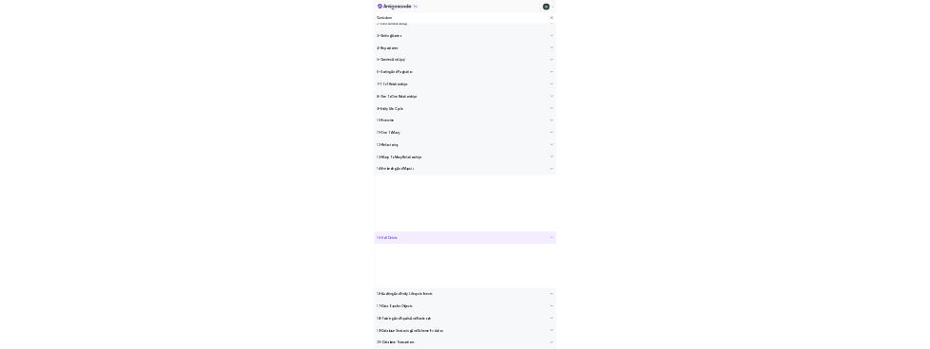
scroll to position [0, 0]
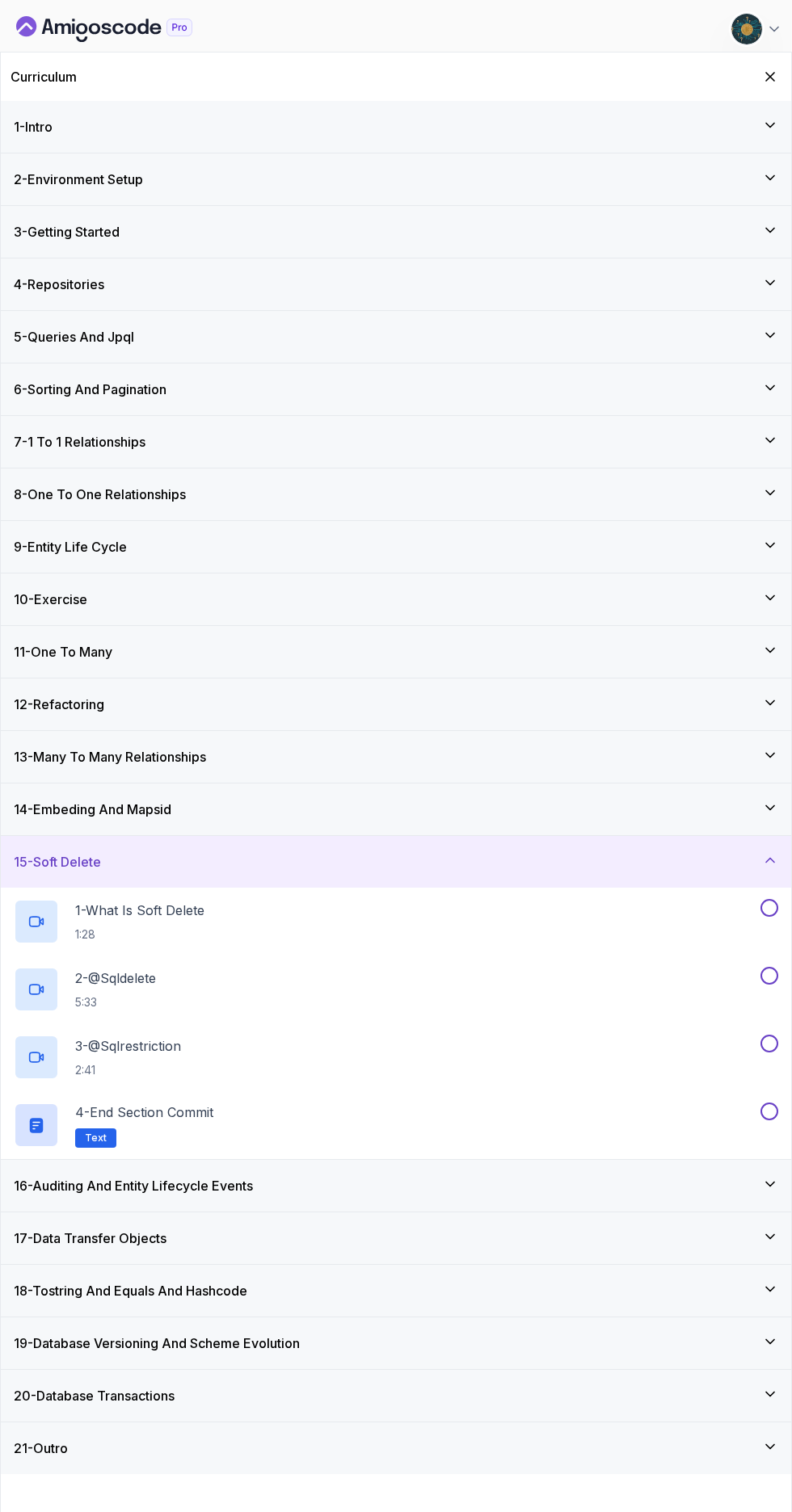
click at [121, 296] on p "1 - What Is Soft Delete" at bounding box center [140, 910] width 129 height 20
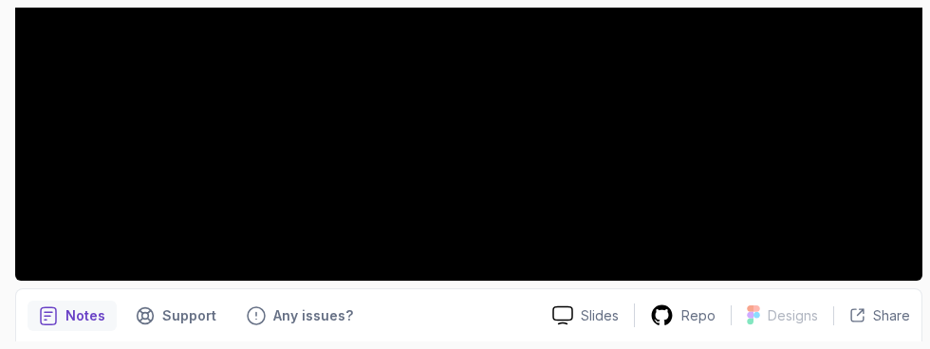
scroll to position [497, 0]
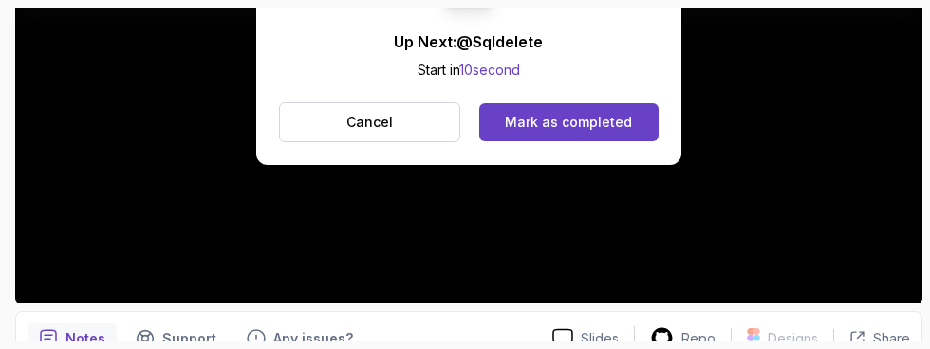
click at [590, 126] on div "Mark as completed" at bounding box center [568, 122] width 127 height 19
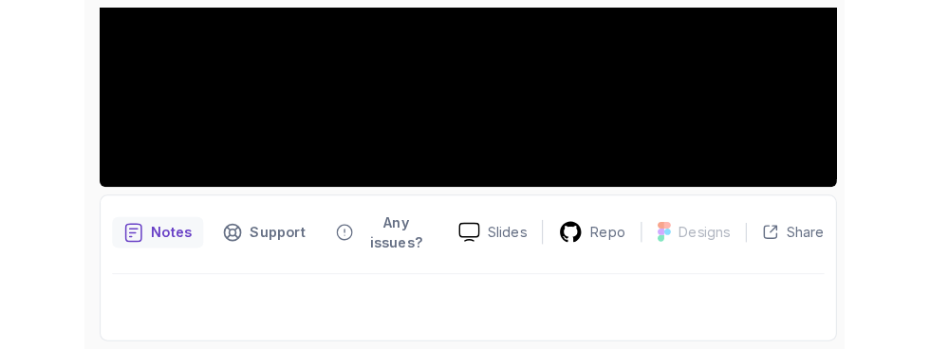
scroll to position [497, 0]
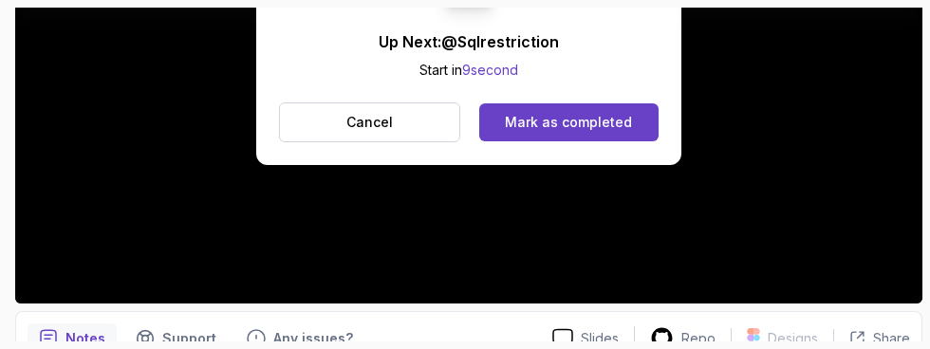
click at [580, 106] on button "Mark as completed" at bounding box center [568, 122] width 179 height 38
click at [583, 125] on div "Mark as completed" at bounding box center [568, 122] width 127 height 19
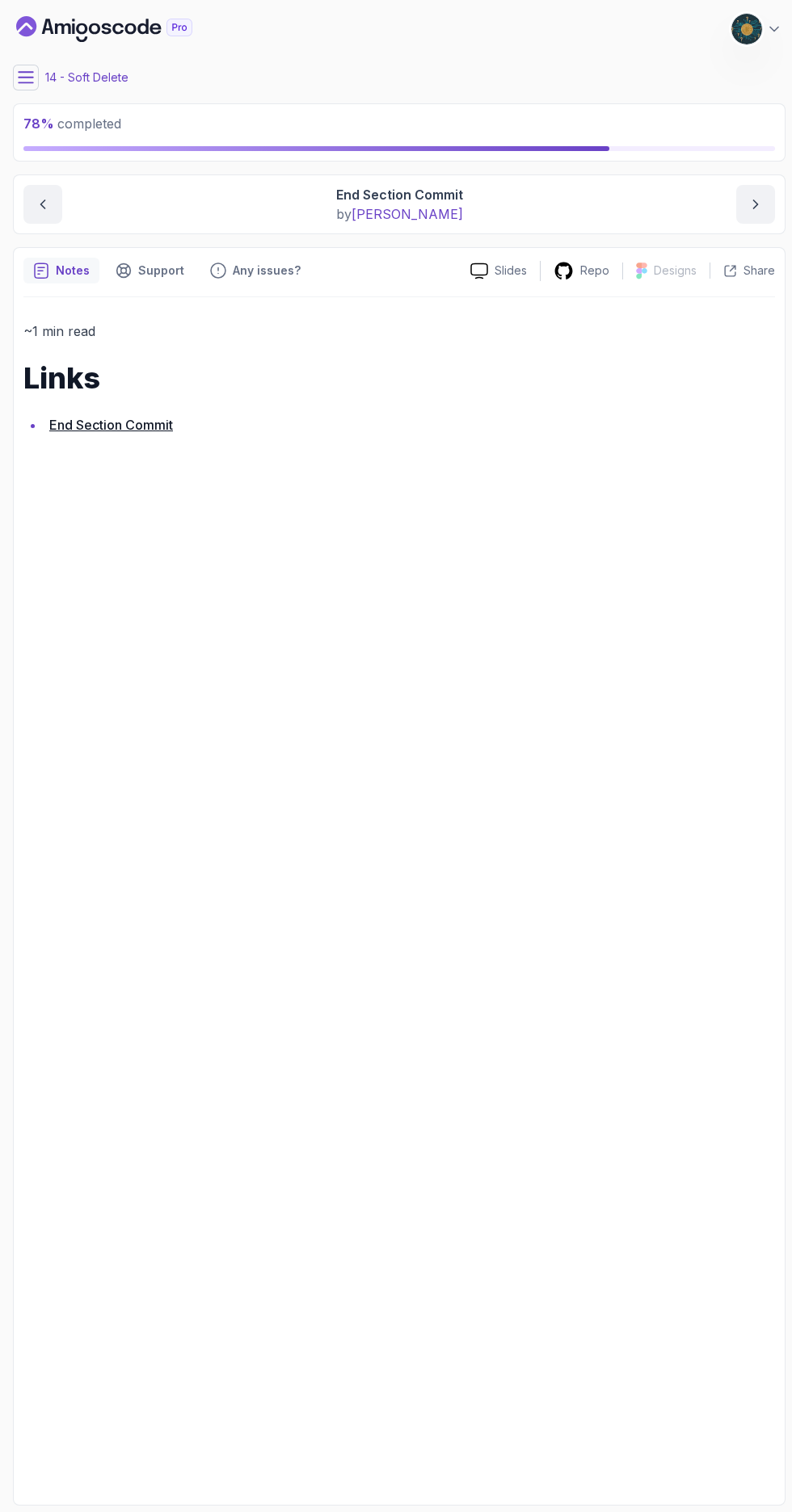
click at [32, 83] on icon at bounding box center [26, 77] width 14 height 10
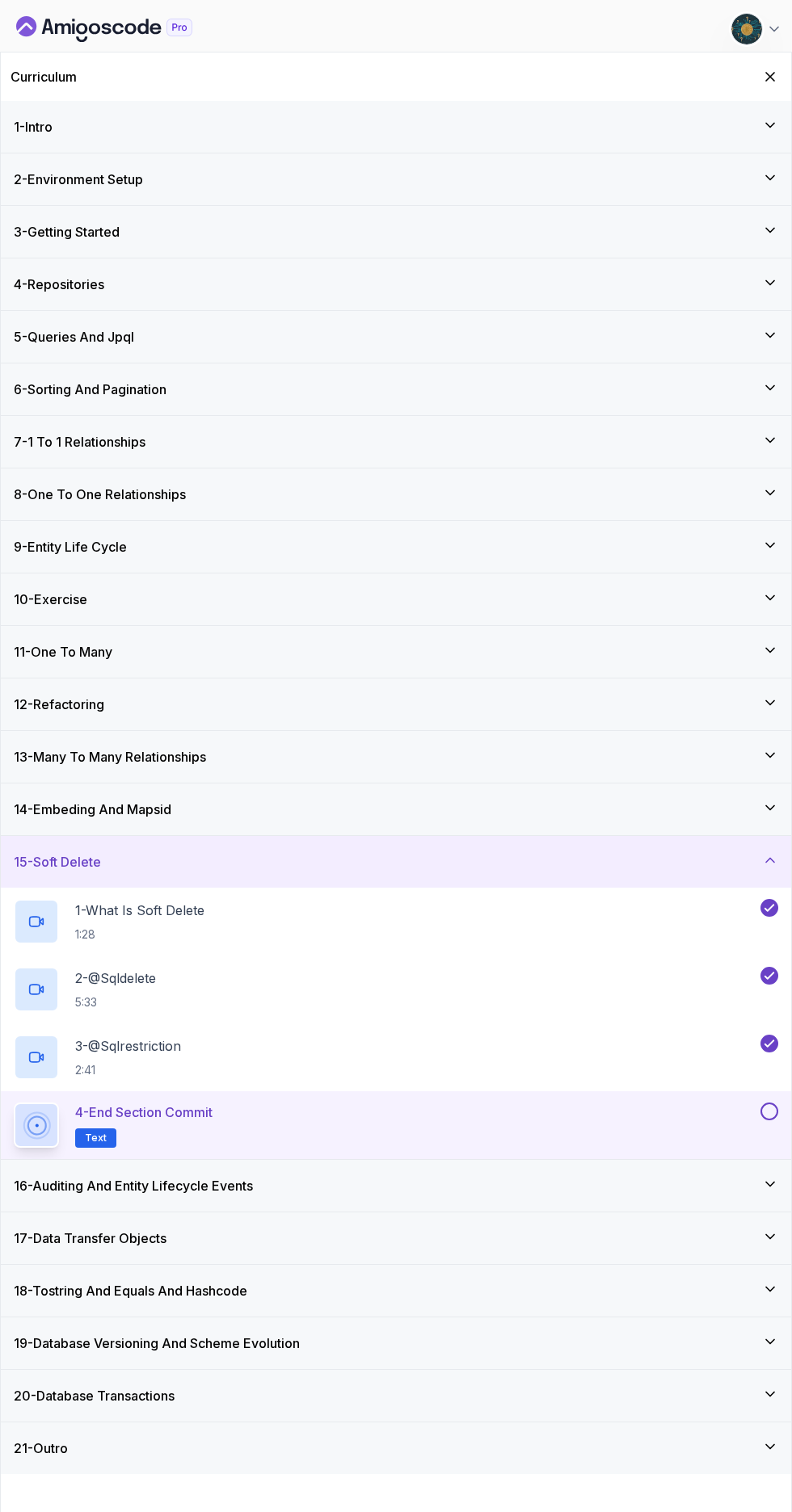
click at [775, 296] on button at bounding box center [769, 1111] width 18 height 18
click at [60, 296] on h3 "16 - Auditing And Entity Lifecycle Events" at bounding box center [133, 1185] width 239 height 20
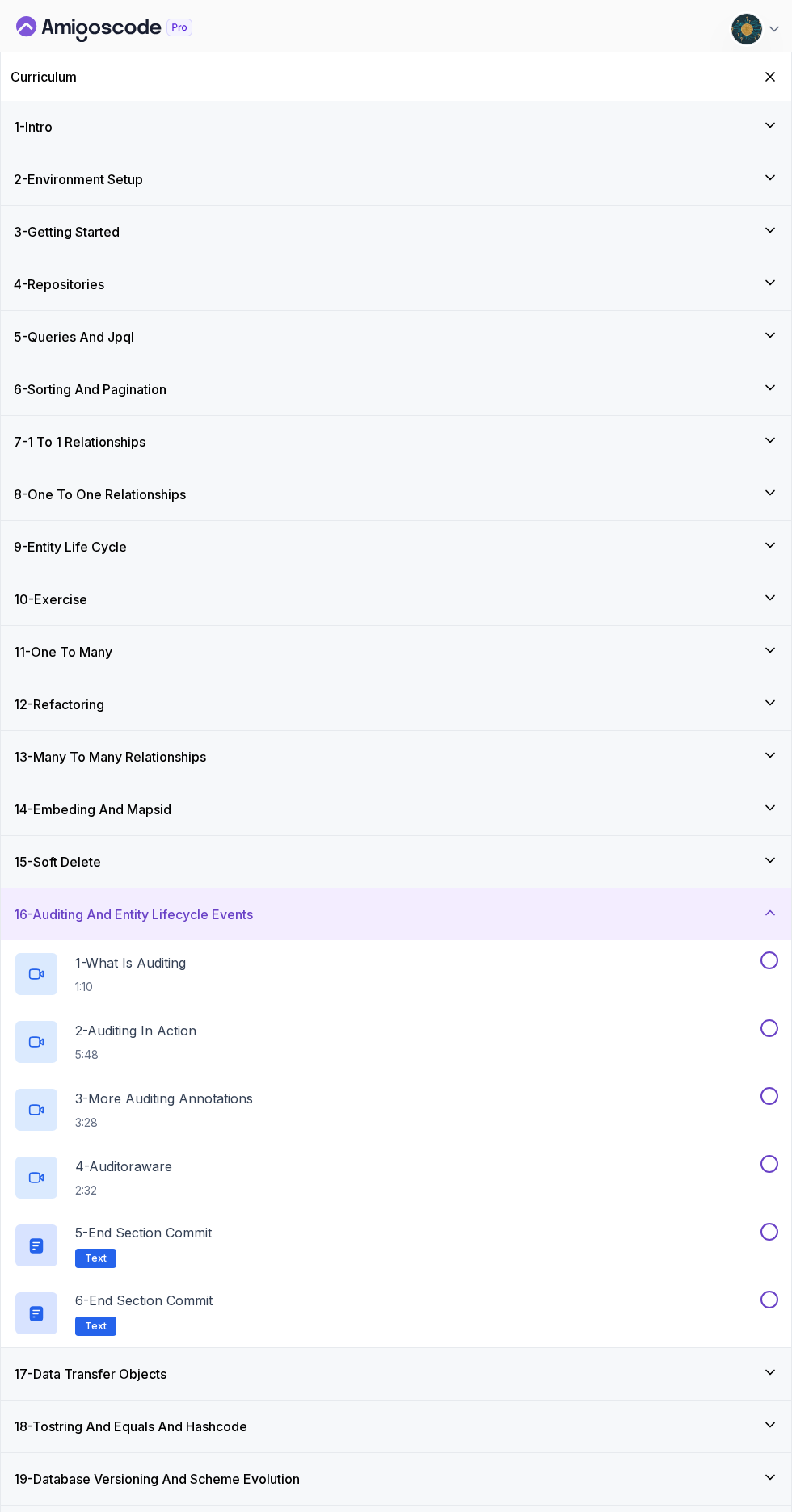
click at [87, 296] on h3 "17 - Data Transfer Objects" at bounding box center [89, 1373] width 152 height 20
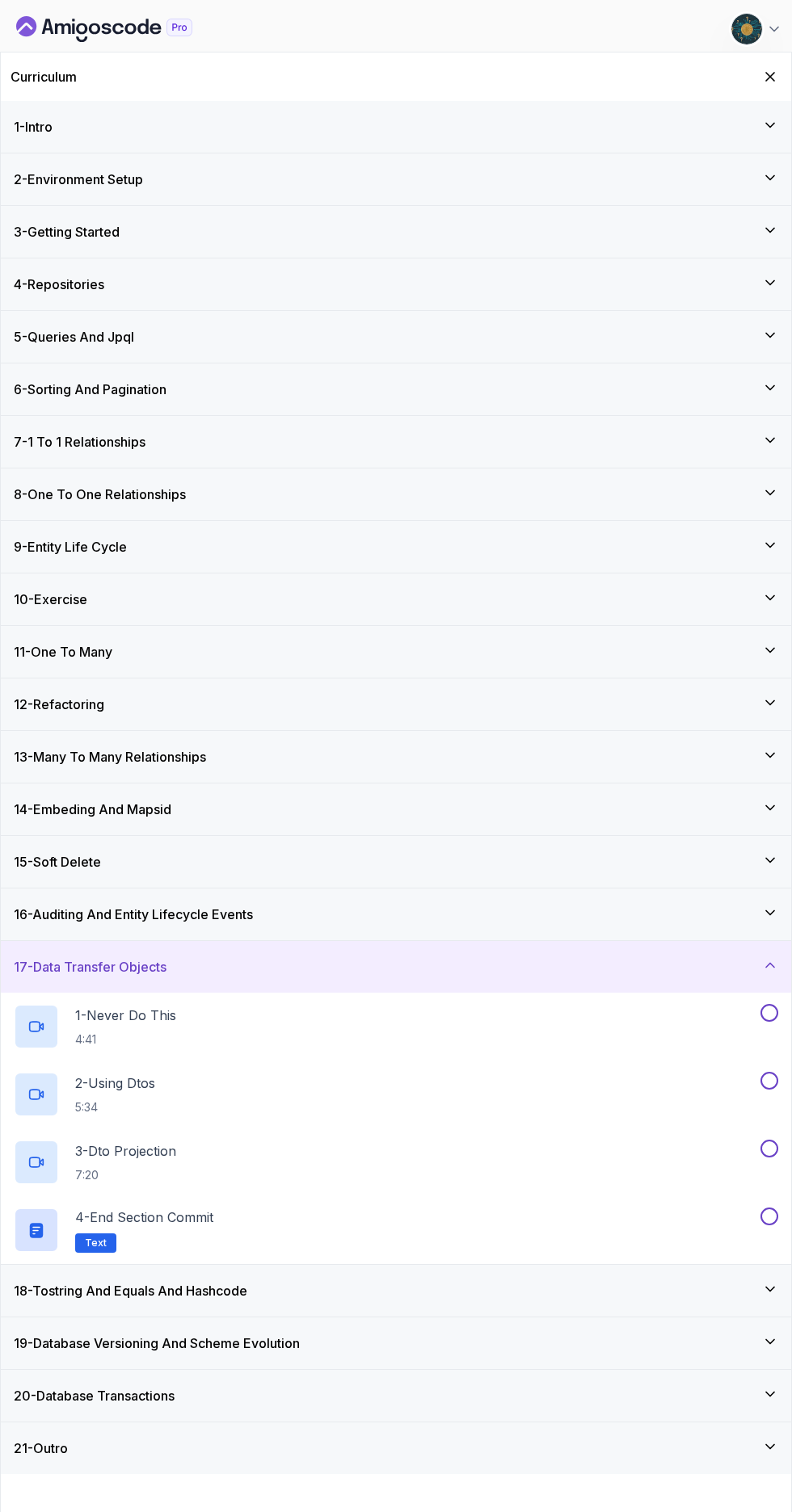
click at [55, 296] on h3 "18 - Tostring And Equals And Hashcode" at bounding box center [130, 1290] width 233 height 20
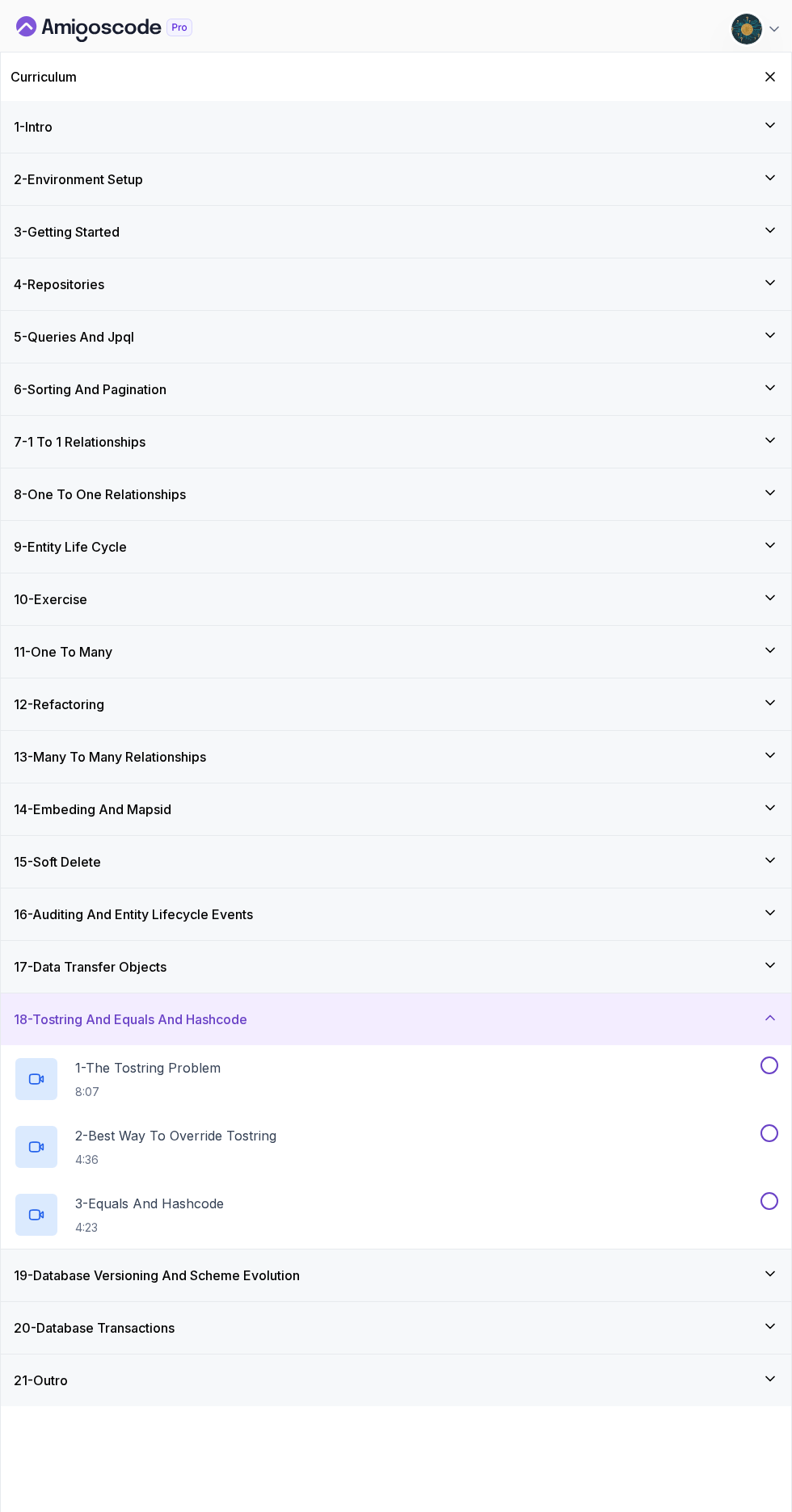
click at [57, 296] on h3 "19 - Database Versioning And Scheme Evolution" at bounding box center [157, 1274] width 286 height 20
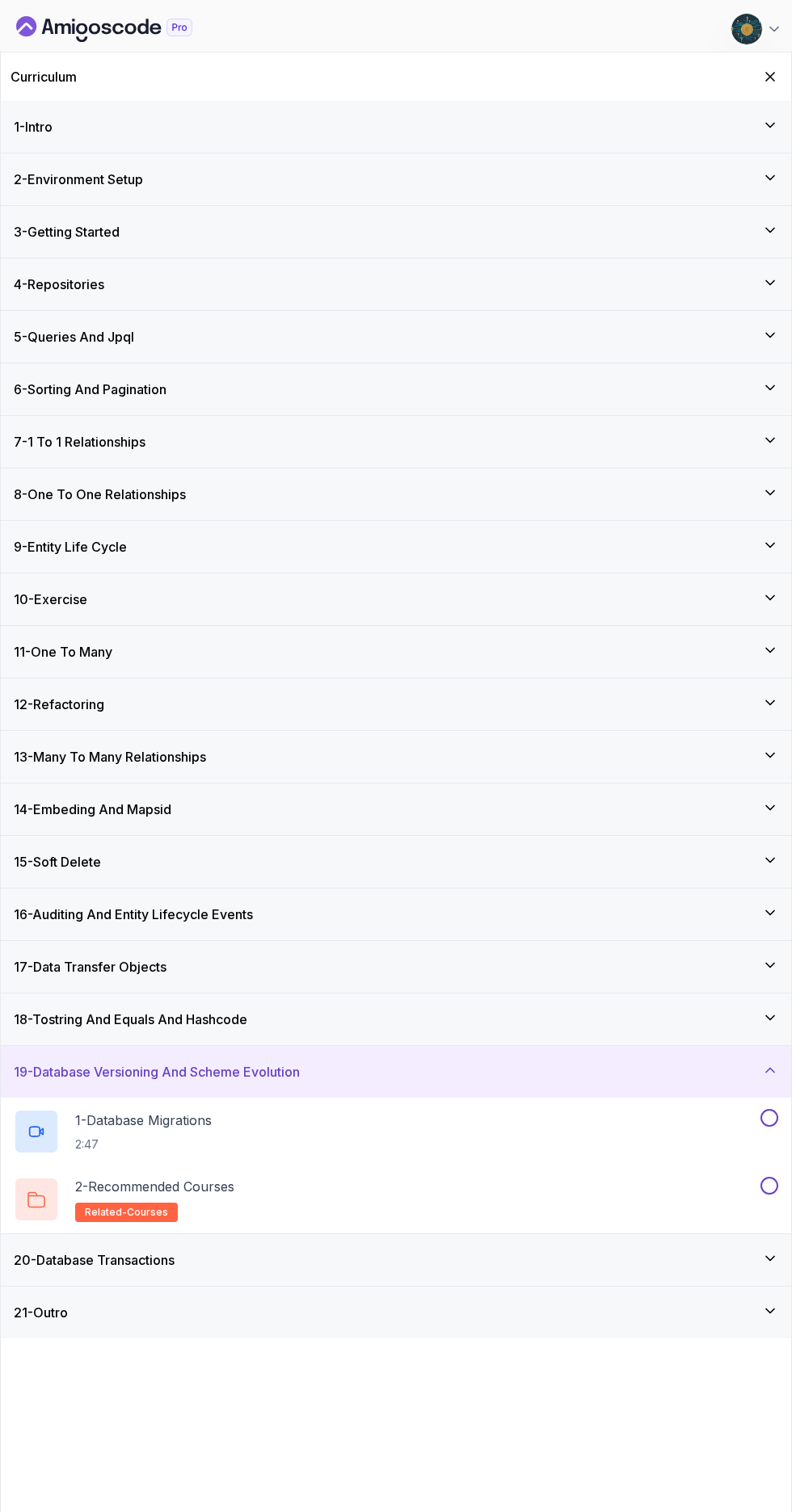
click at [77, 296] on h3 "20 - Database Transactions" at bounding box center [94, 1259] width 161 height 20
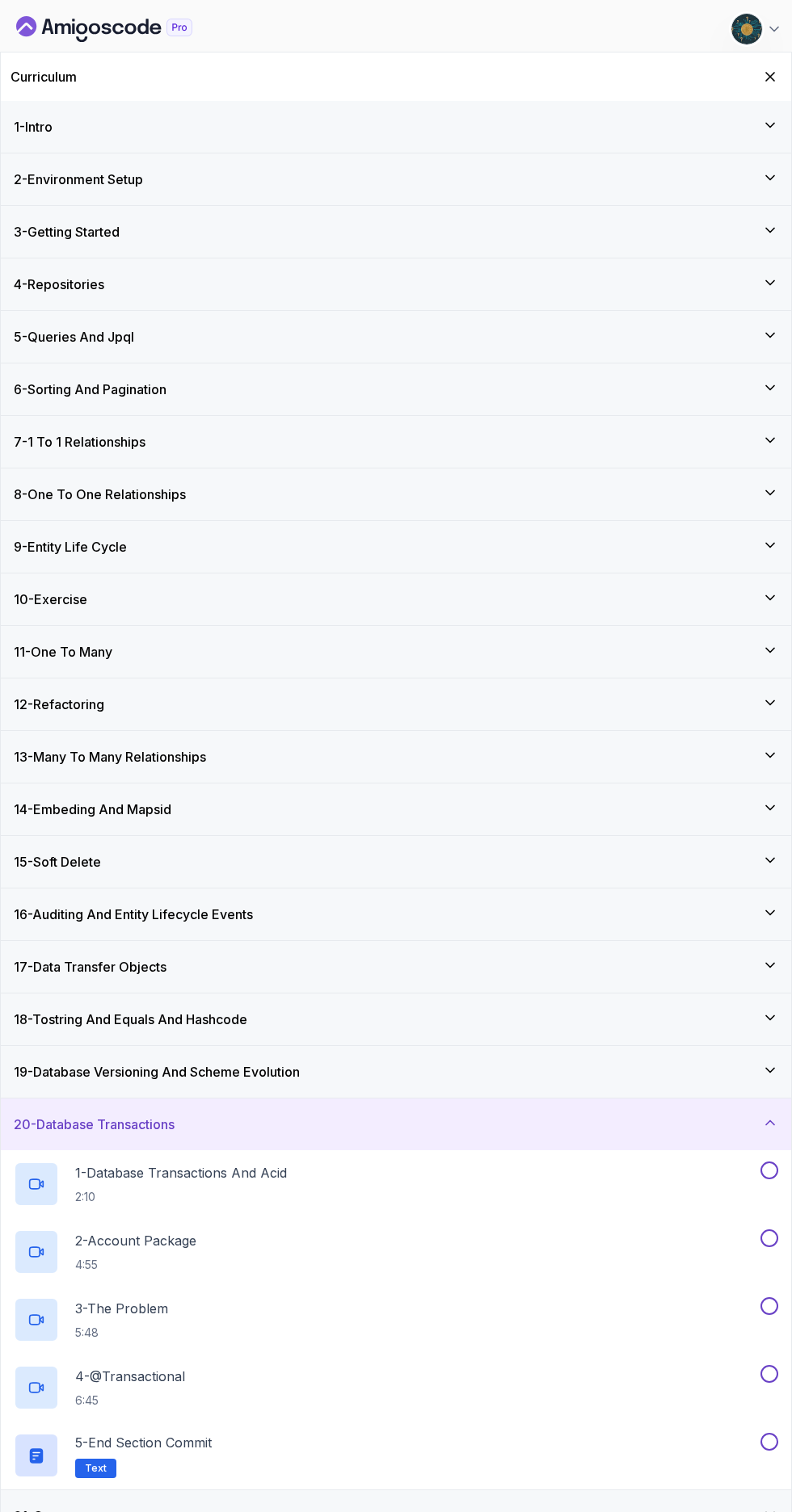
click at [68, 296] on h3 "21 - Outro" at bounding box center [41, 1515] width 55 height 20
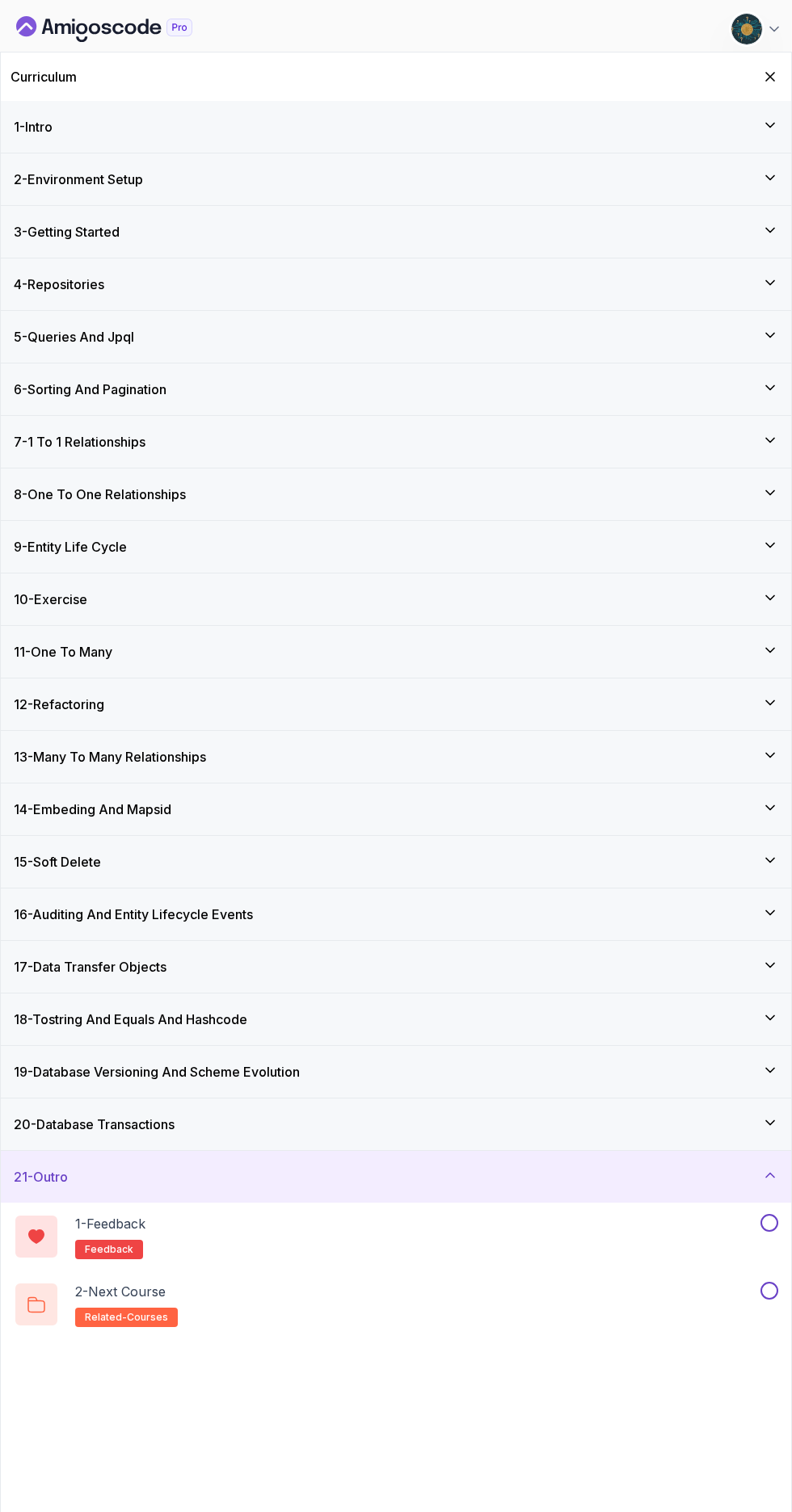
click at [86, 296] on div "21 - Outro" at bounding box center [395, 1177] width 764 height 20
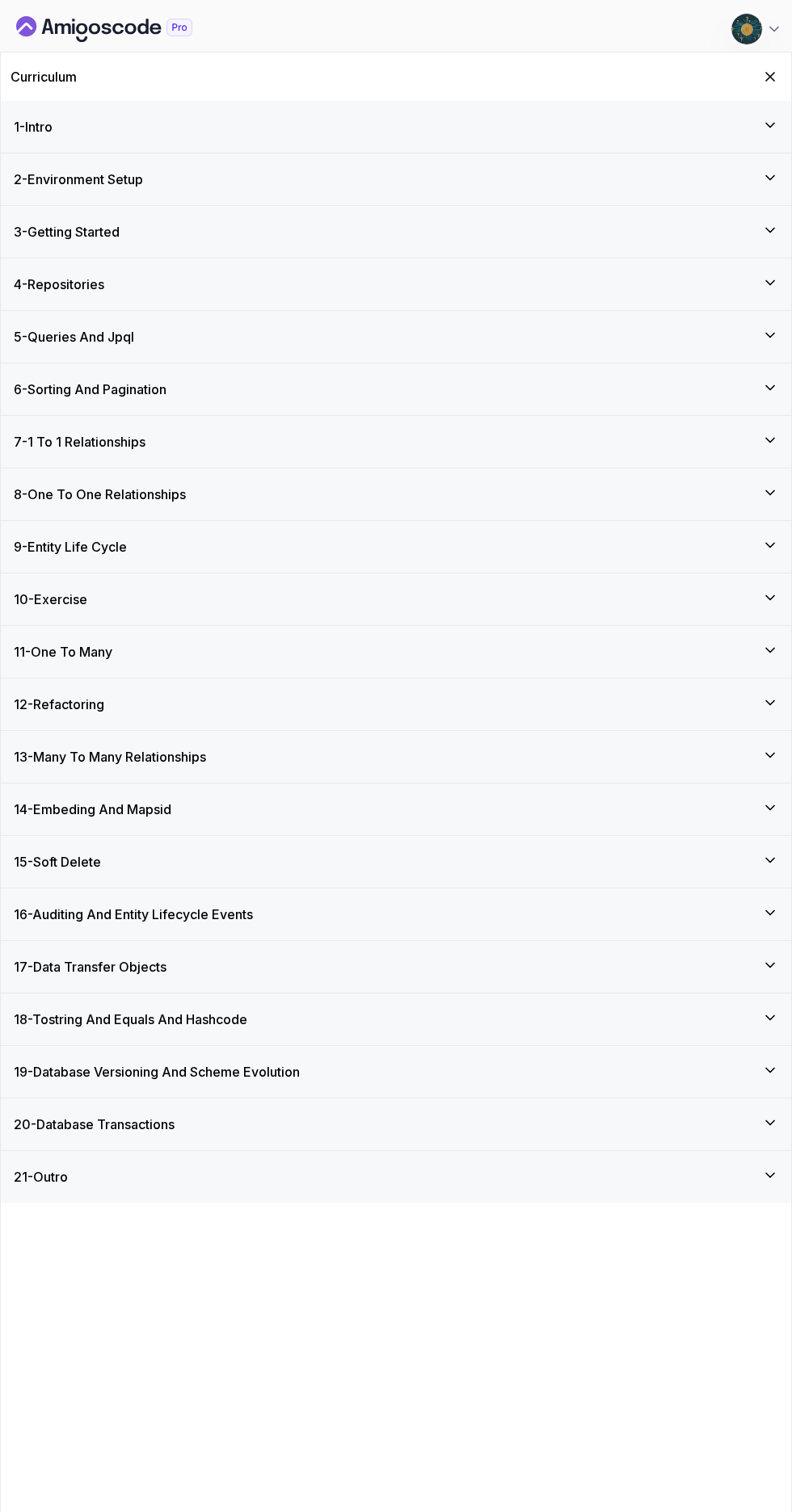
click at [50, 296] on h3 "16 - Auditing And Entity Lifecycle Events" at bounding box center [133, 914] width 239 height 20
